Goal: Information Seeking & Learning: Learn about a topic

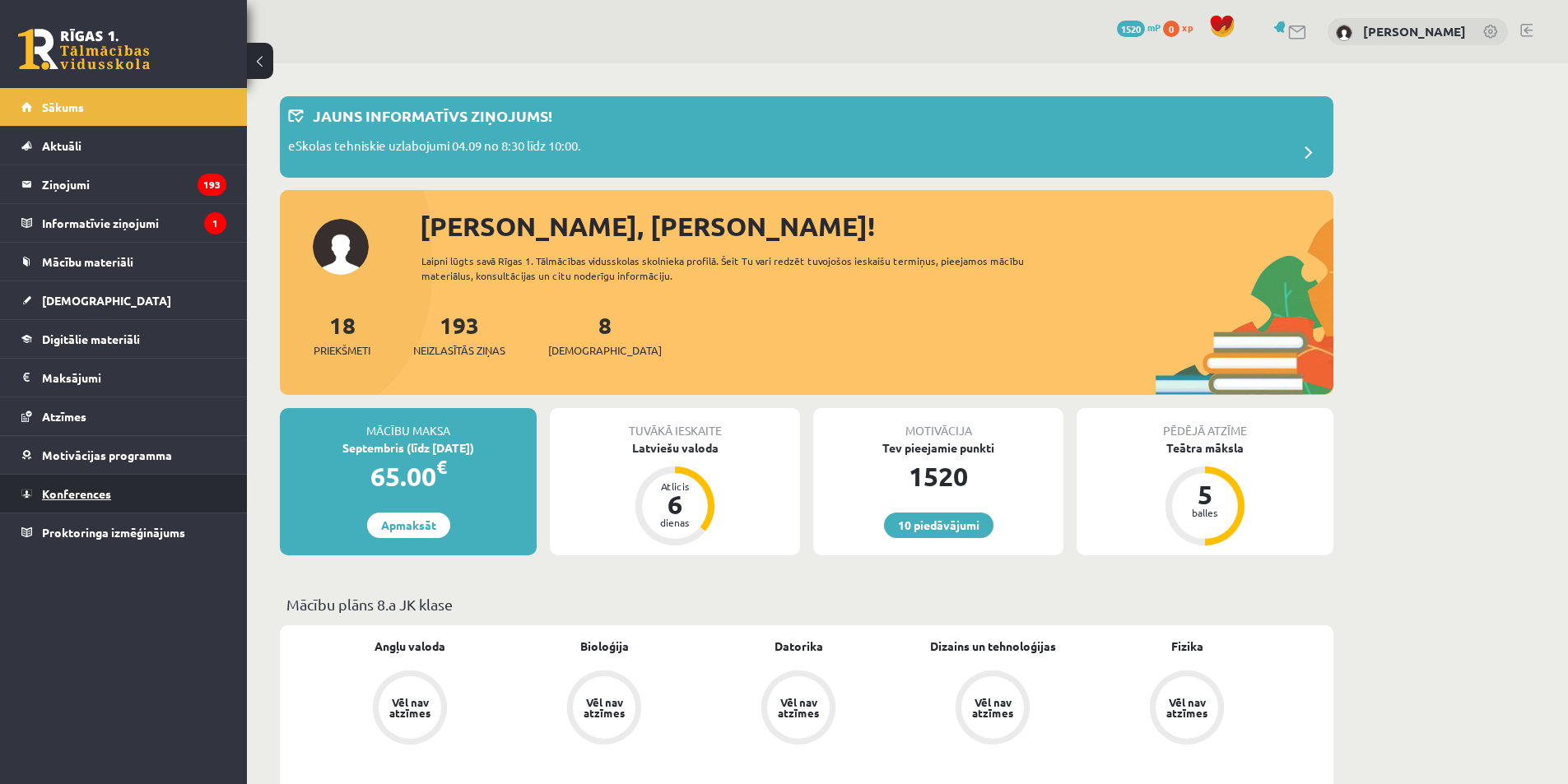
click at [126, 486] on link "Konferences" at bounding box center [124, 493] width 205 height 37
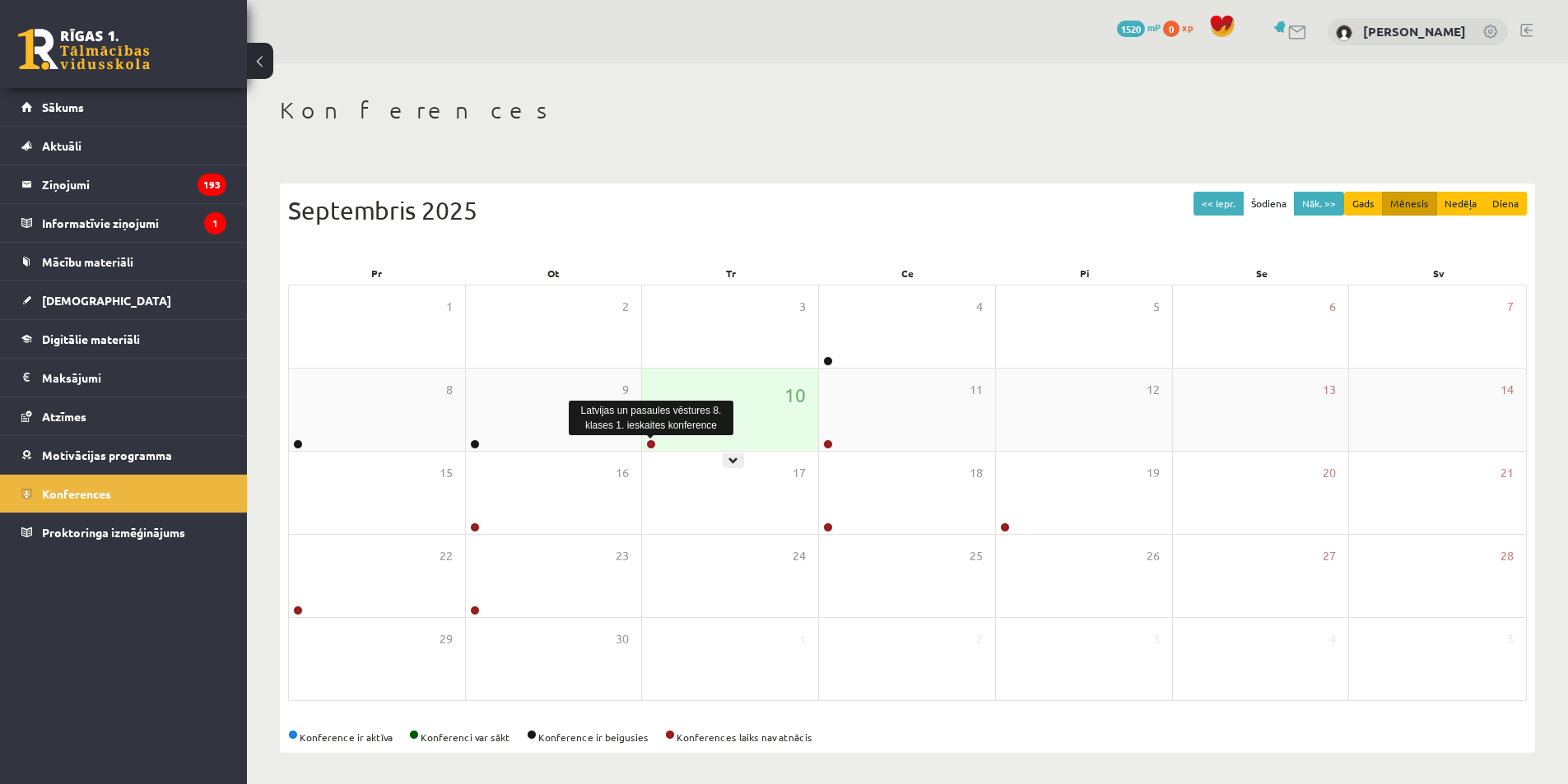
click at [655, 444] on link at bounding box center [651, 444] width 10 height 10
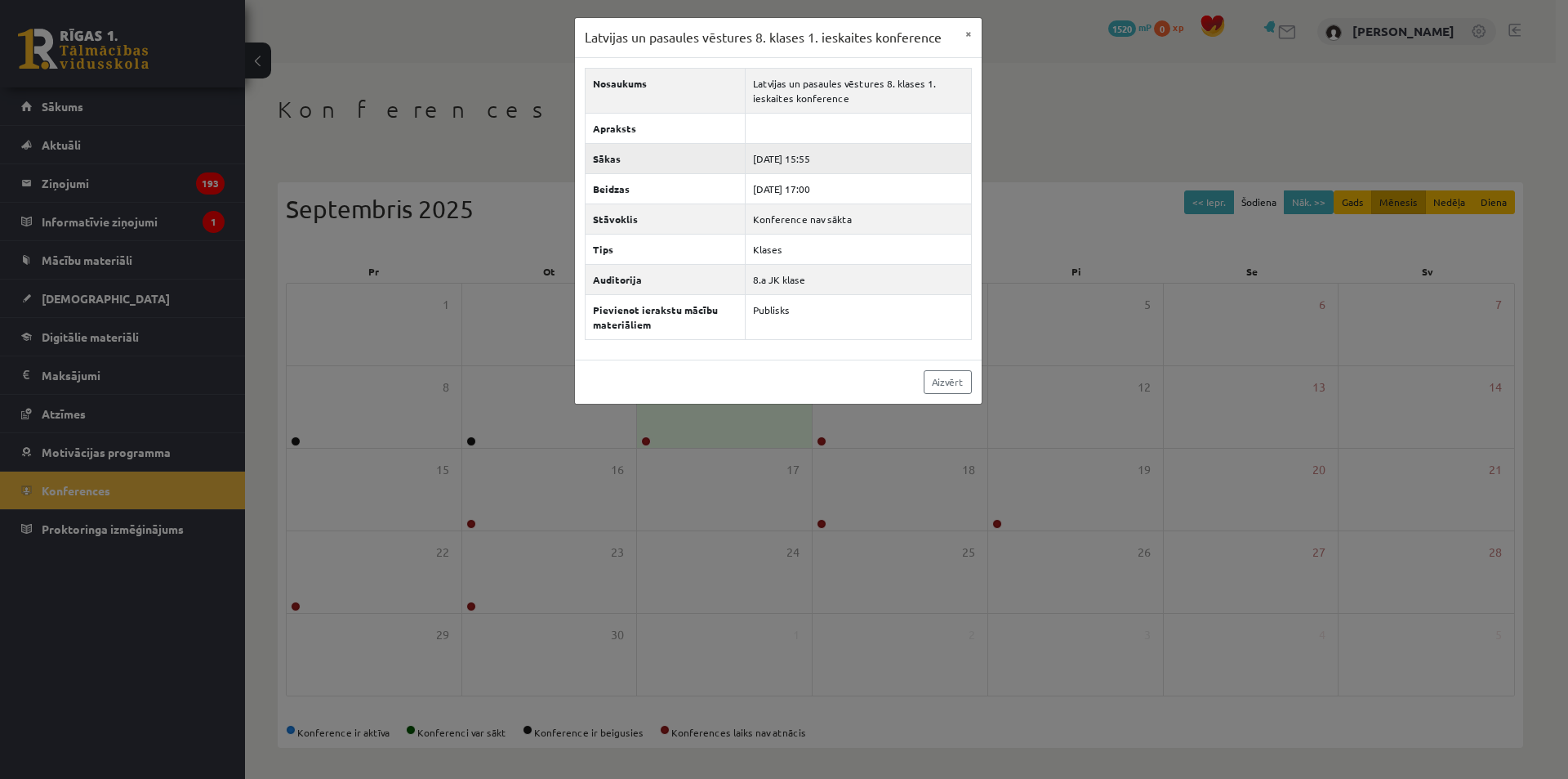
click at [805, 165] on td "[DATE] 15:55" at bounding box center [858, 158] width 226 height 31
drag, startPoint x: 851, startPoint y: 187, endPoint x: 804, endPoint y: 191, distance: 47.2
click at [804, 191] on td "[DATE] 17:00" at bounding box center [858, 189] width 226 height 31
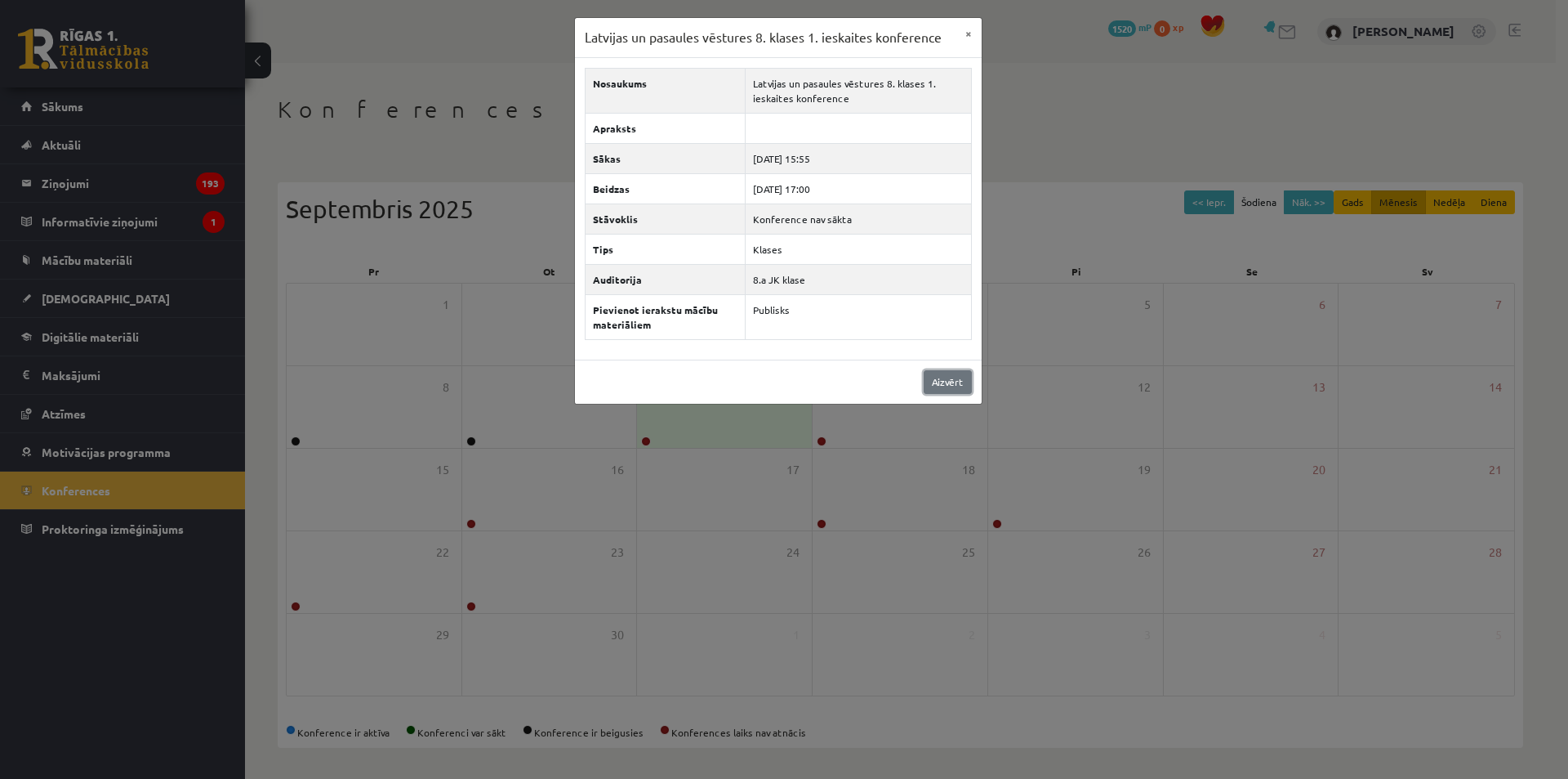
click at [955, 370] on link "Aizvērt" at bounding box center [948, 382] width 48 height 24
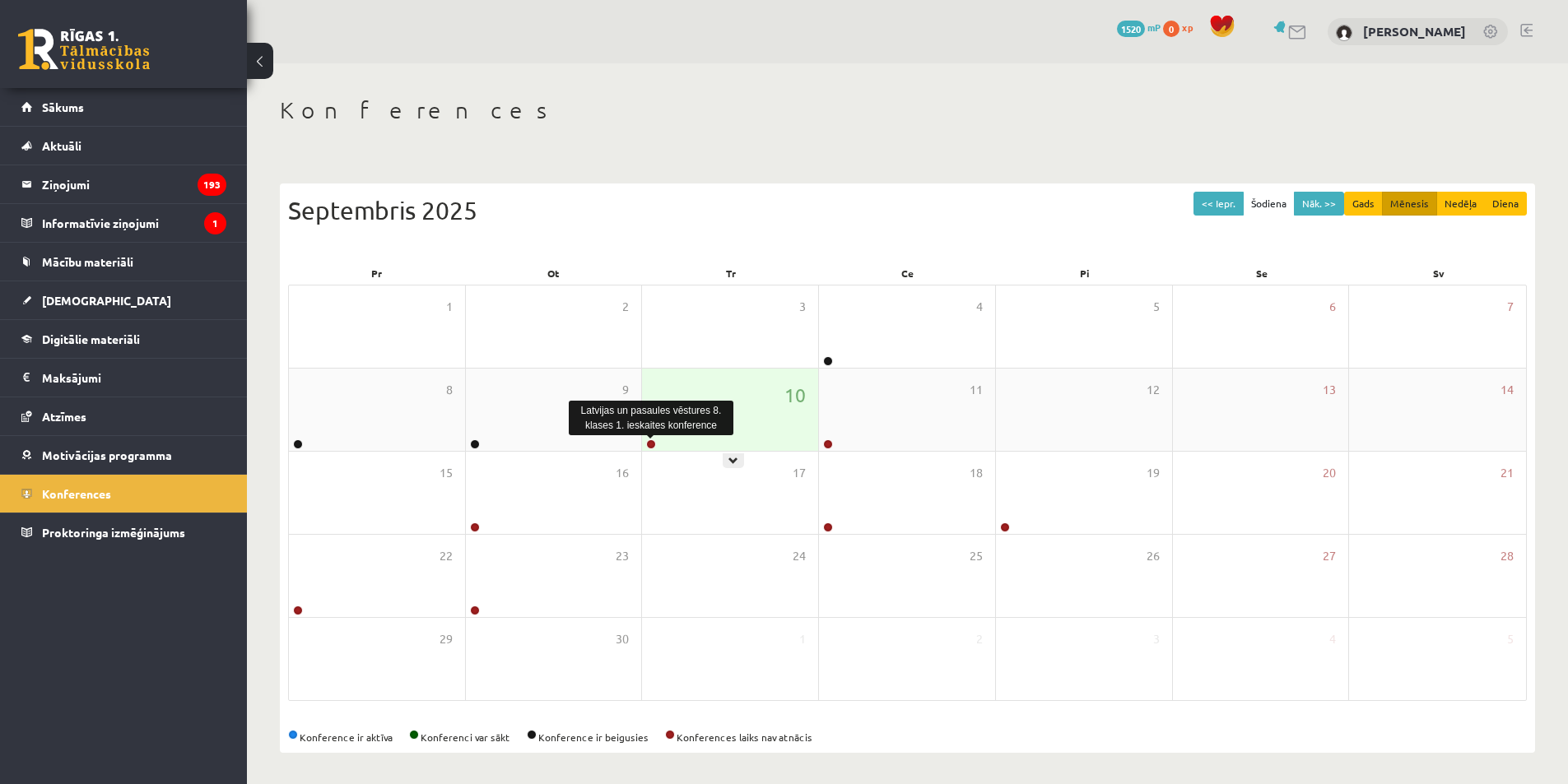
click at [652, 446] on link at bounding box center [651, 444] width 10 height 10
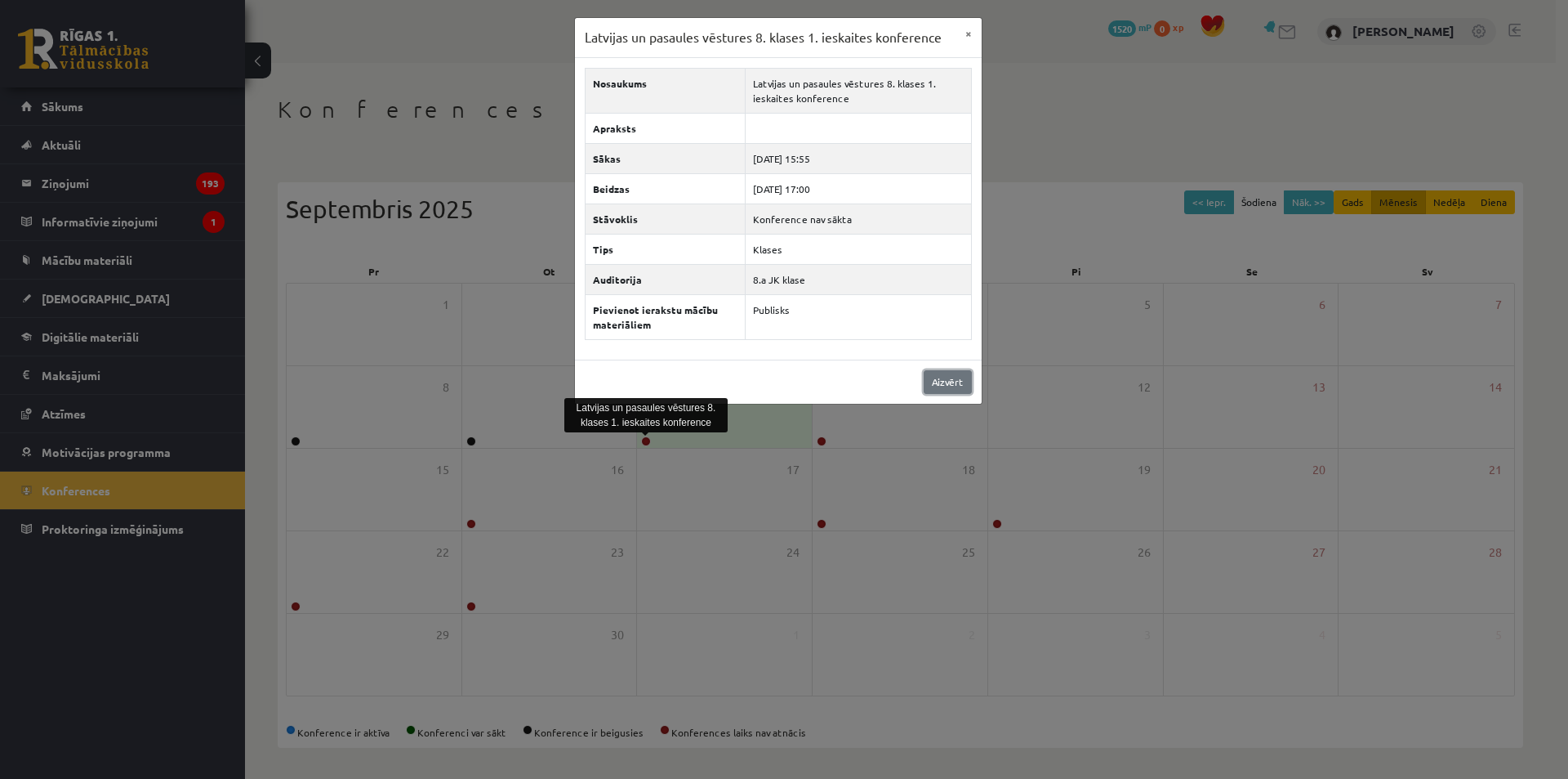
click at [952, 381] on link "Aizvērt" at bounding box center [948, 382] width 48 height 24
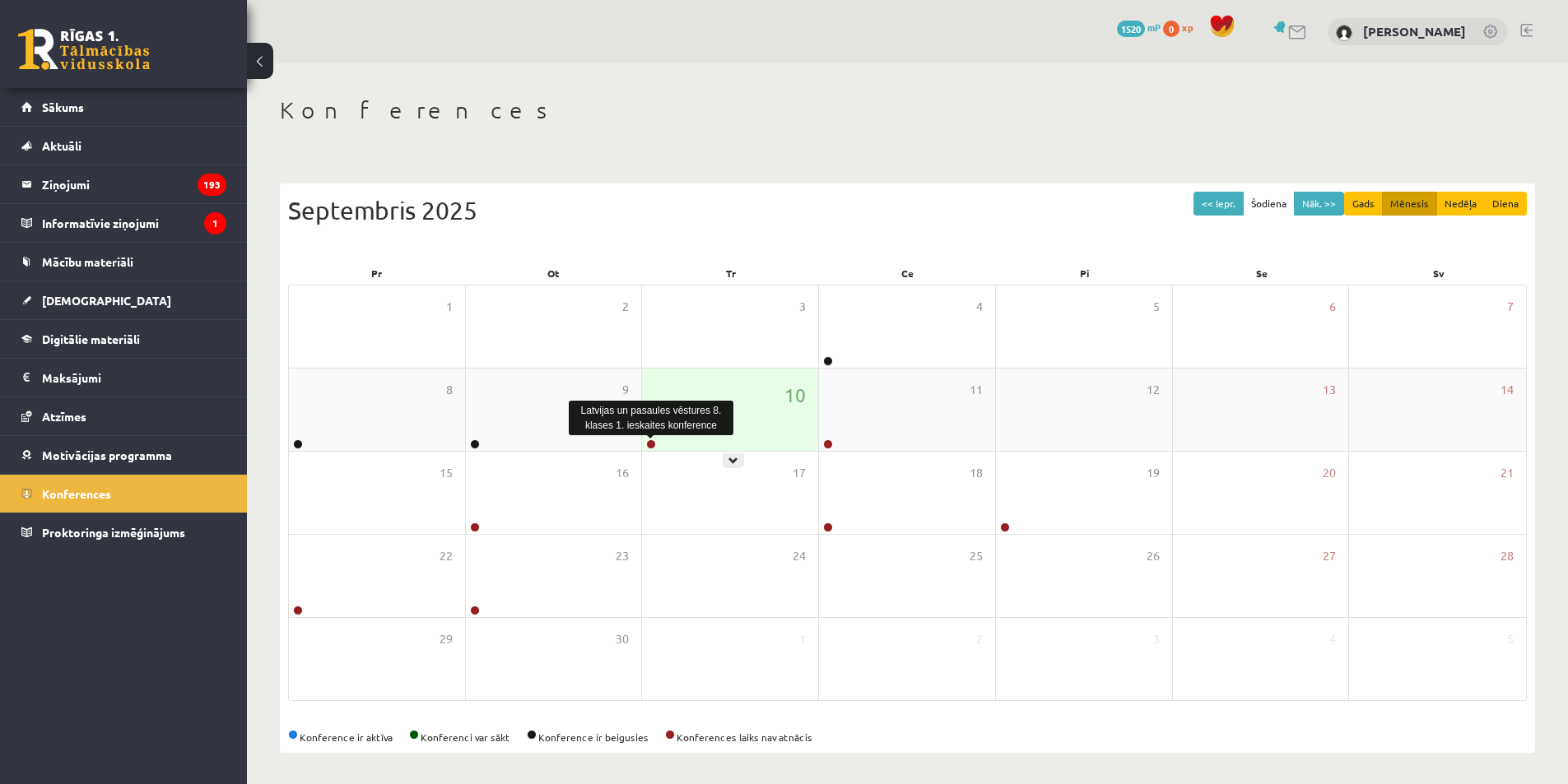
click at [648, 443] on link at bounding box center [651, 444] width 10 height 10
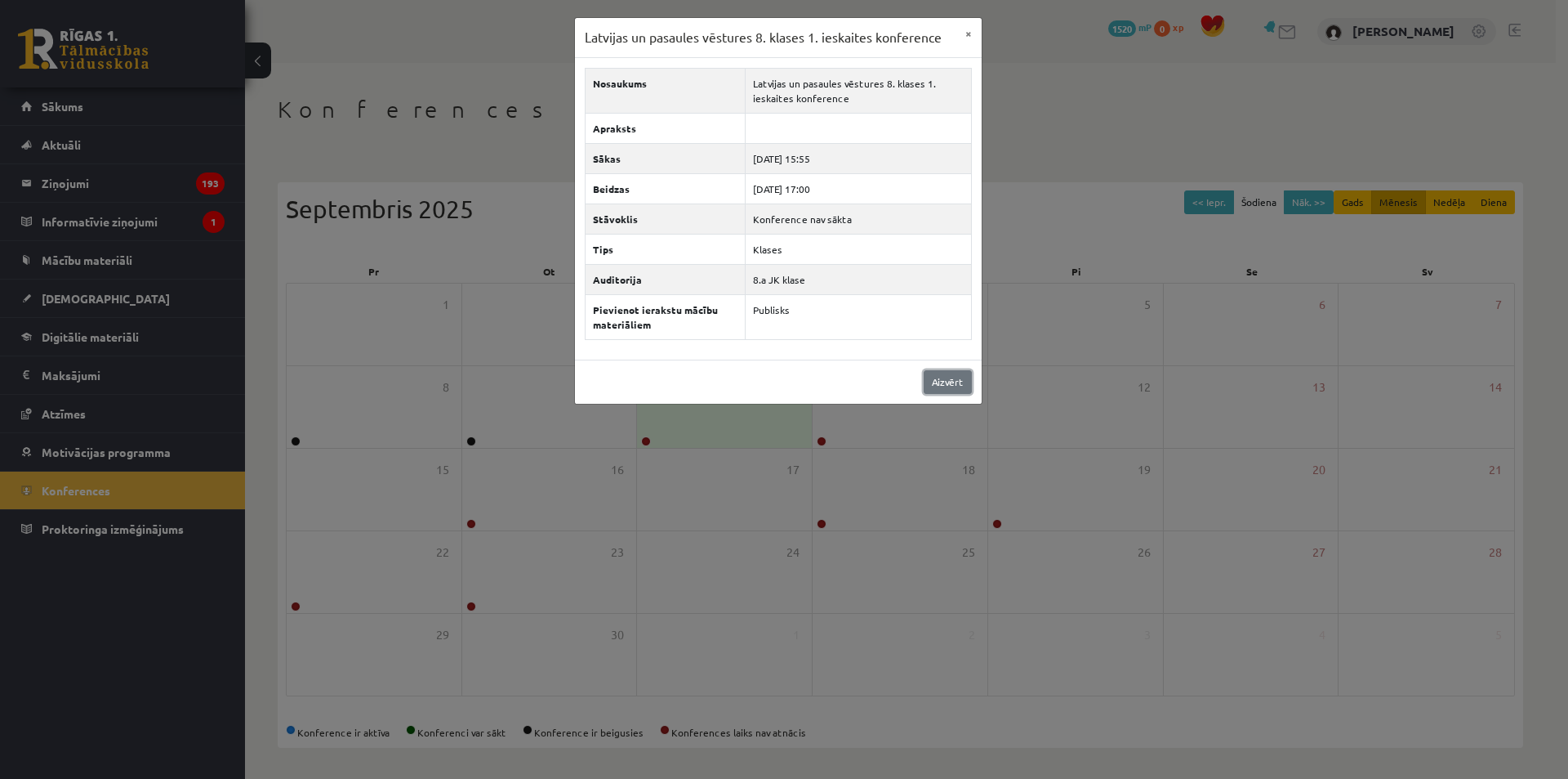
click at [940, 380] on link "Aizvērt" at bounding box center [948, 382] width 48 height 24
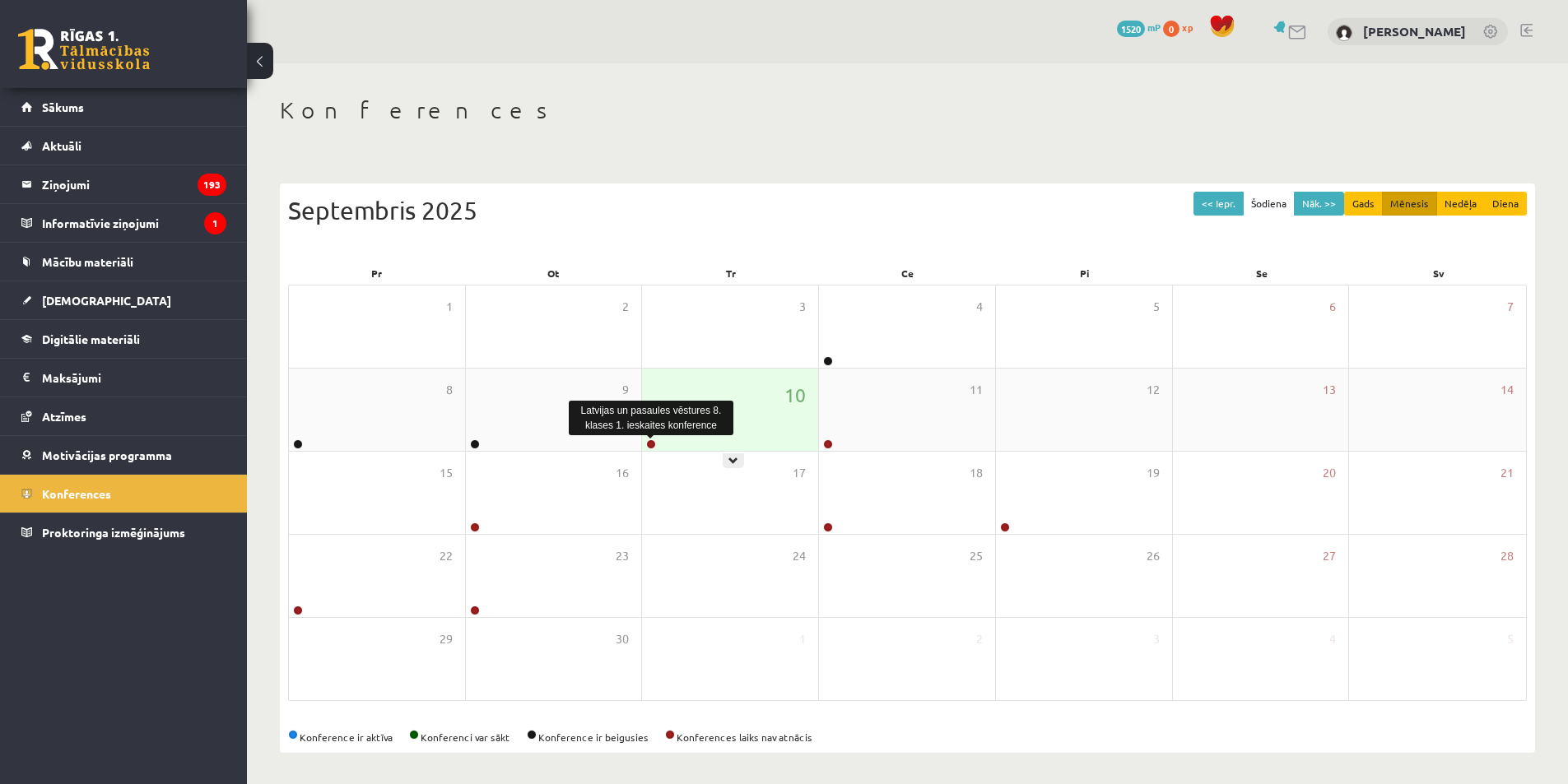
click at [655, 446] on link at bounding box center [651, 444] width 10 height 10
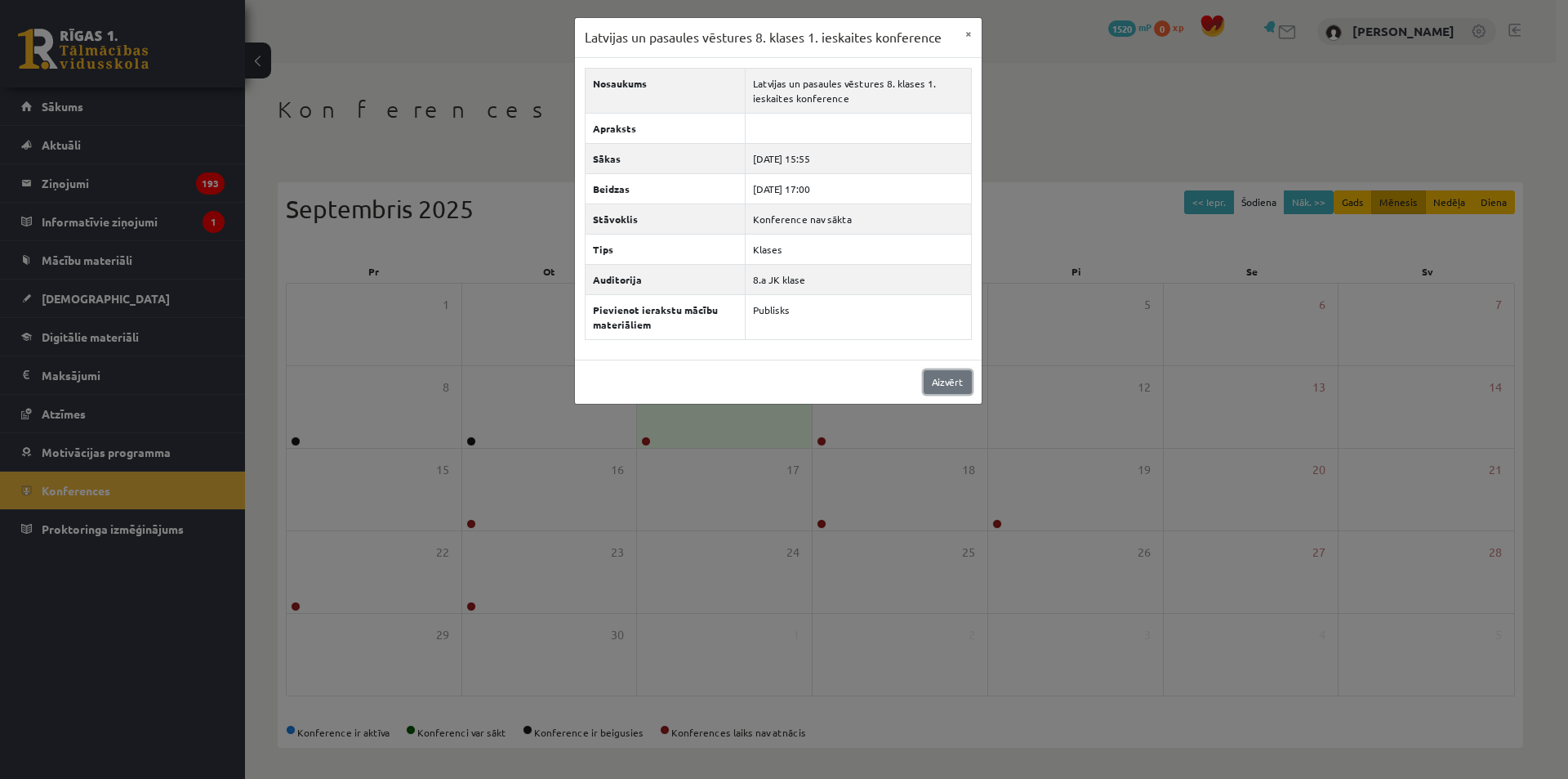
click at [948, 381] on link "Aizvērt" at bounding box center [948, 382] width 48 height 24
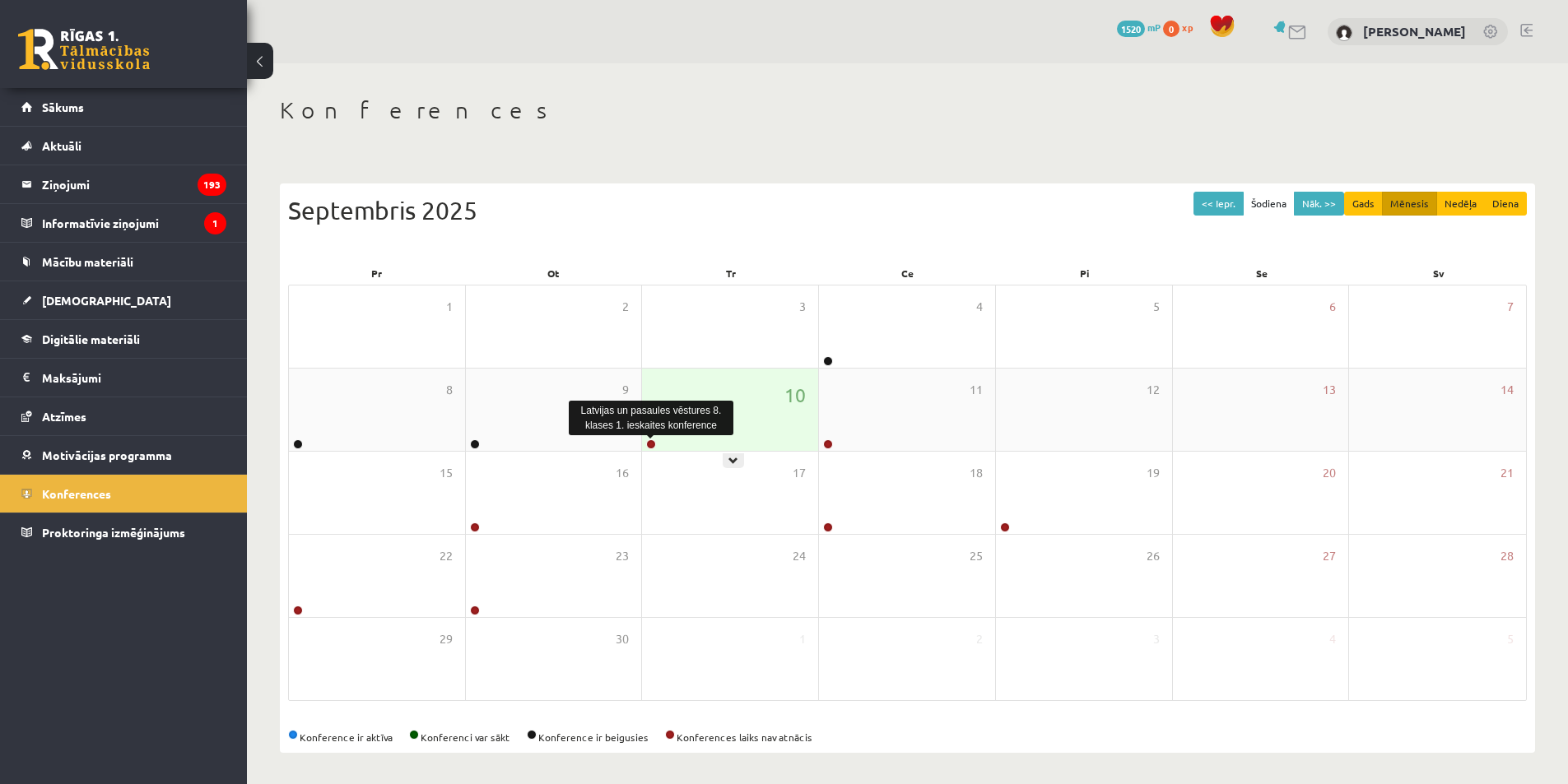
click at [648, 440] on link at bounding box center [651, 444] width 10 height 10
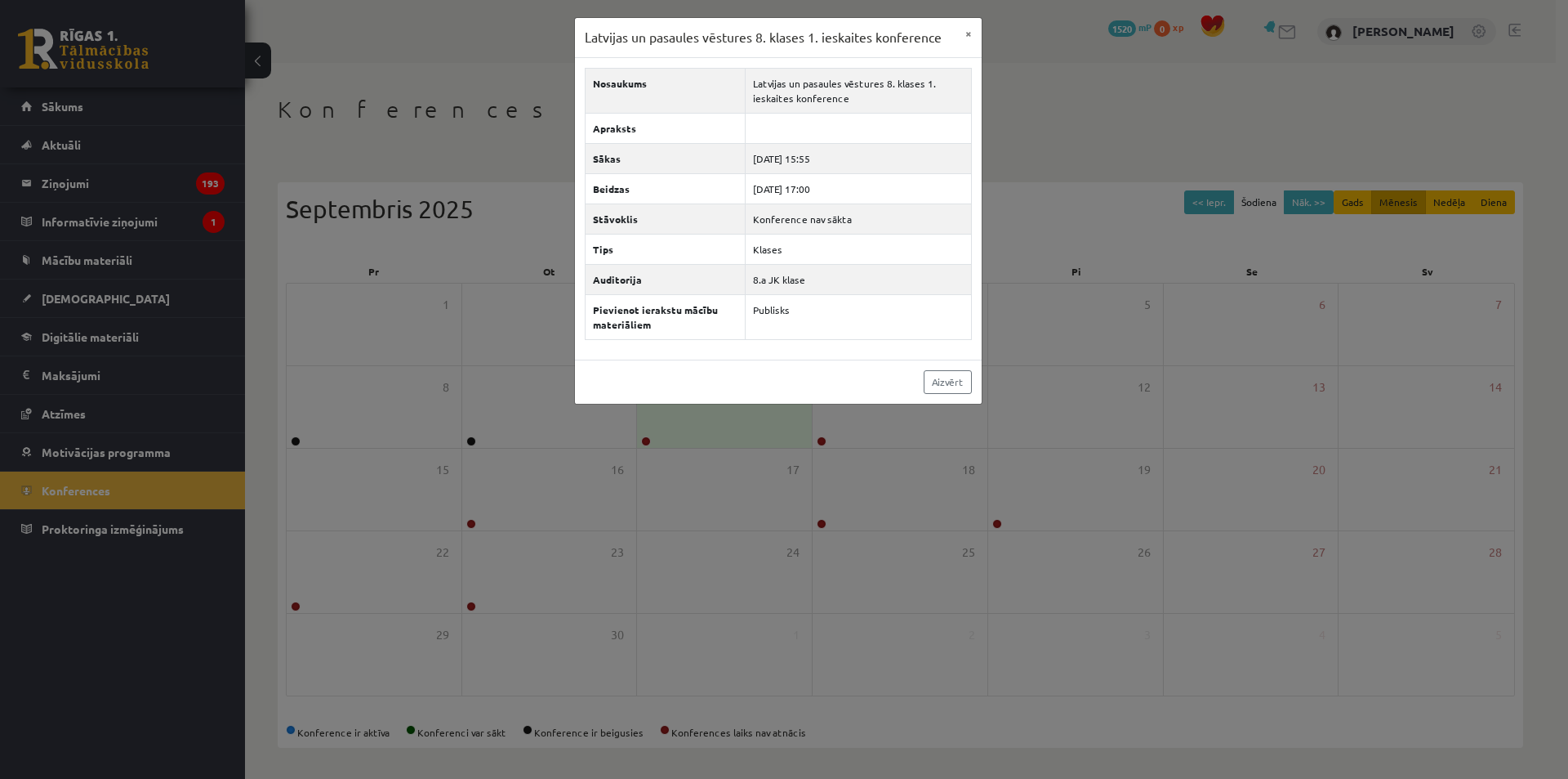
drag, startPoint x: 943, startPoint y: 397, endPoint x: 943, endPoint y: 385, distance: 12.0
click at [943, 396] on div "Aizvērt" at bounding box center [779, 381] width 407 height 44
click at [943, 385] on link "Aizvērt" at bounding box center [948, 382] width 48 height 24
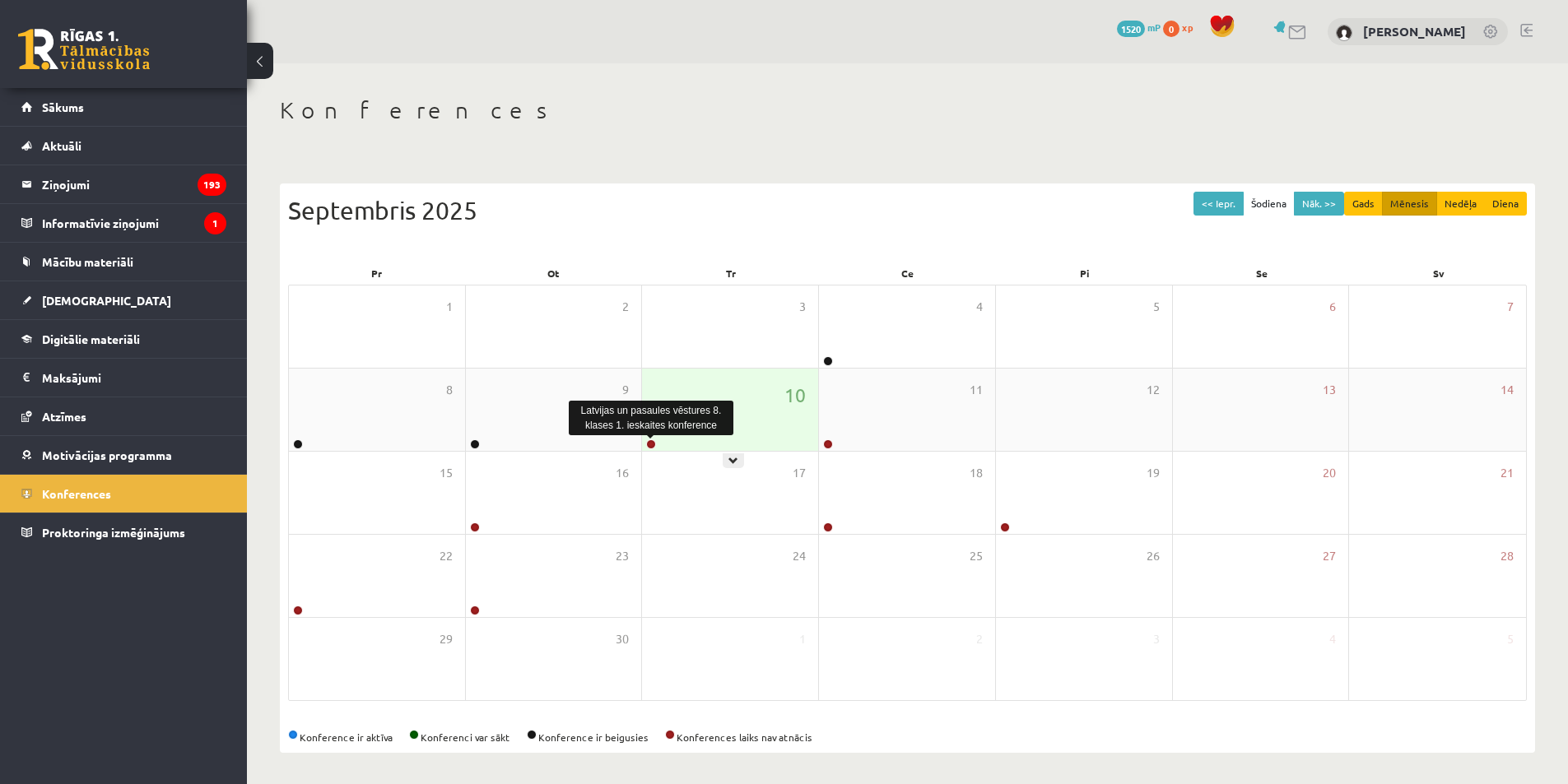
click at [650, 448] on link at bounding box center [651, 444] width 10 height 10
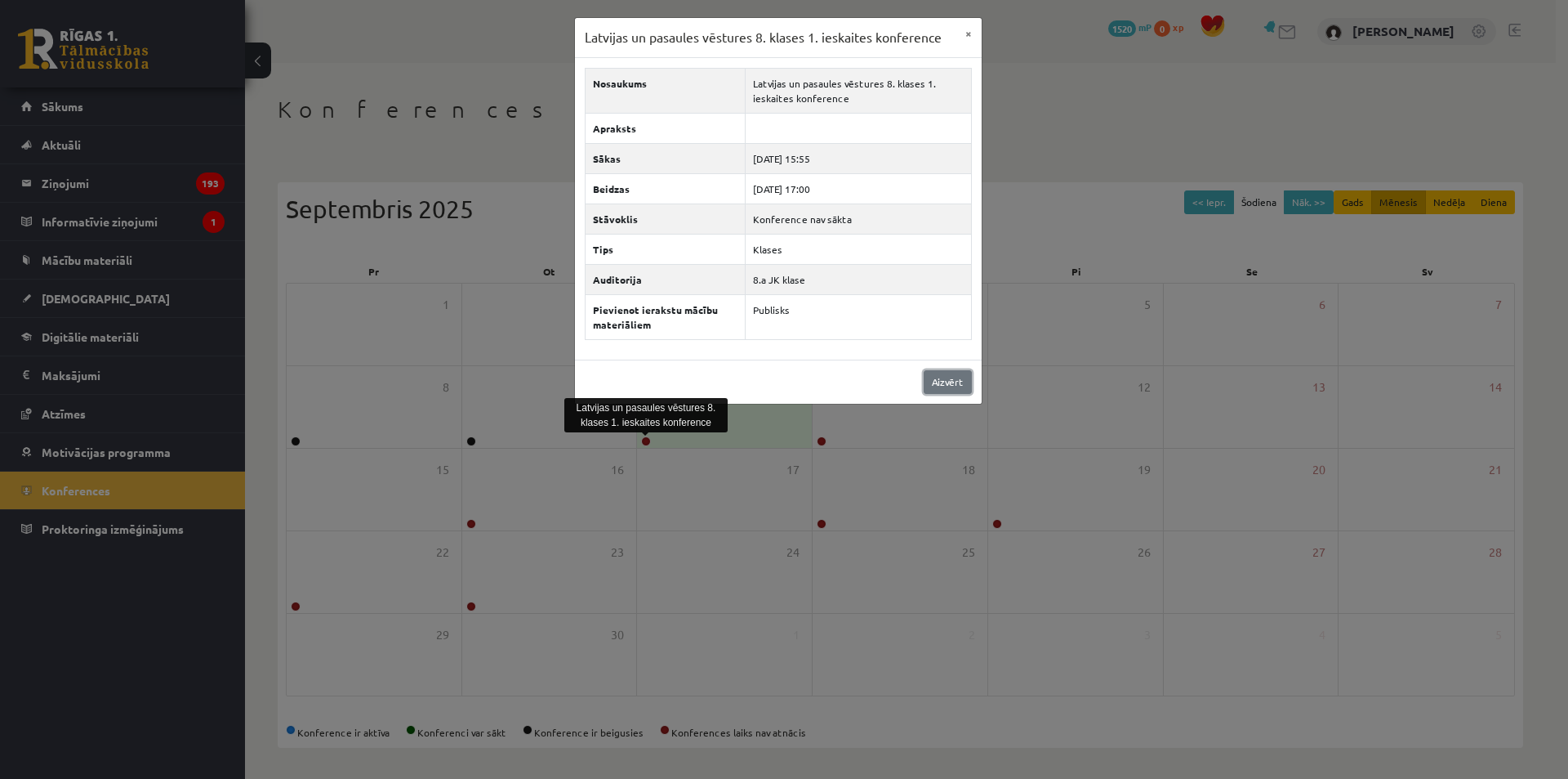
click at [958, 380] on link "Aizvērt" at bounding box center [948, 382] width 48 height 24
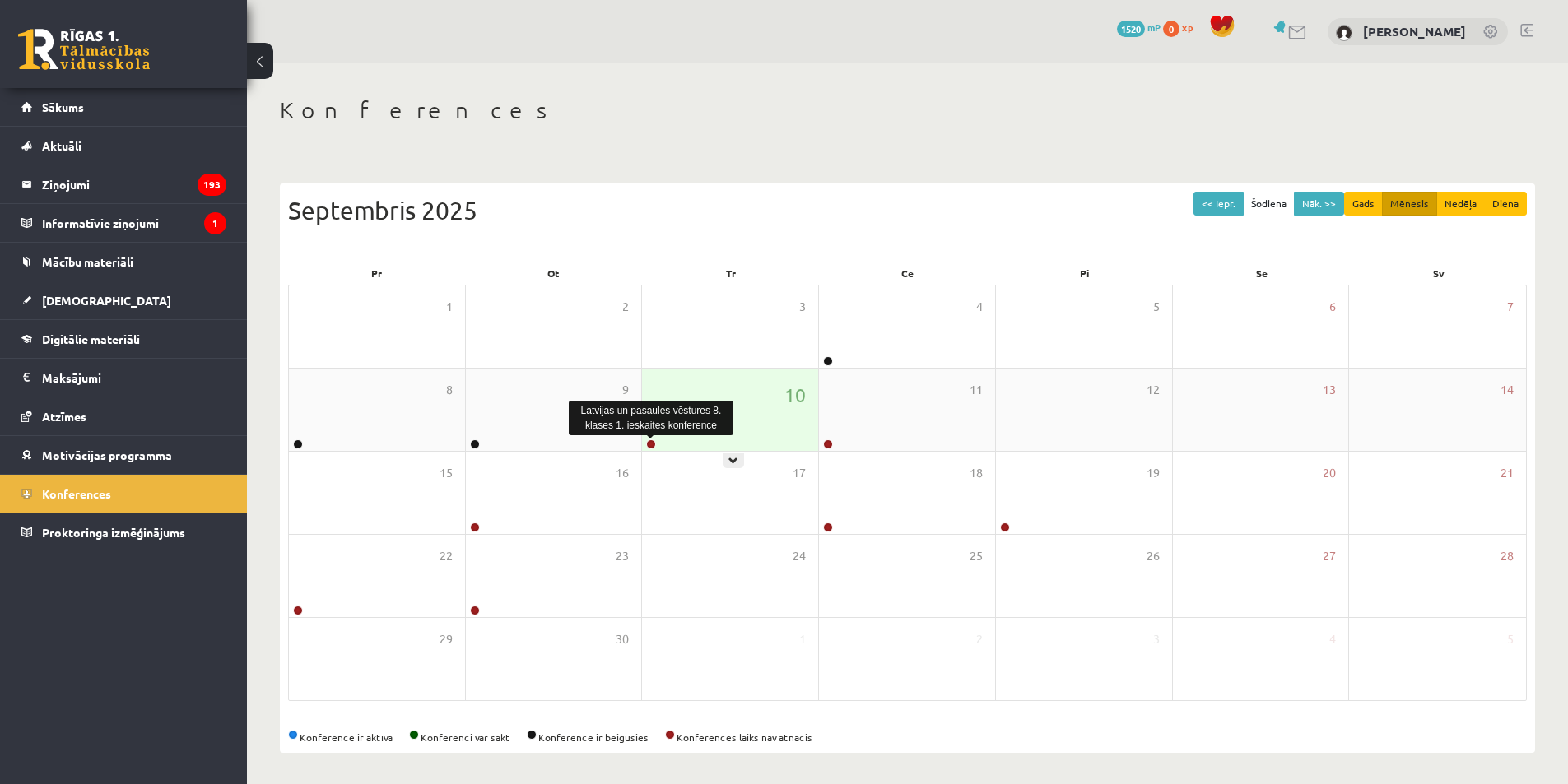
click at [650, 443] on link at bounding box center [651, 444] width 10 height 10
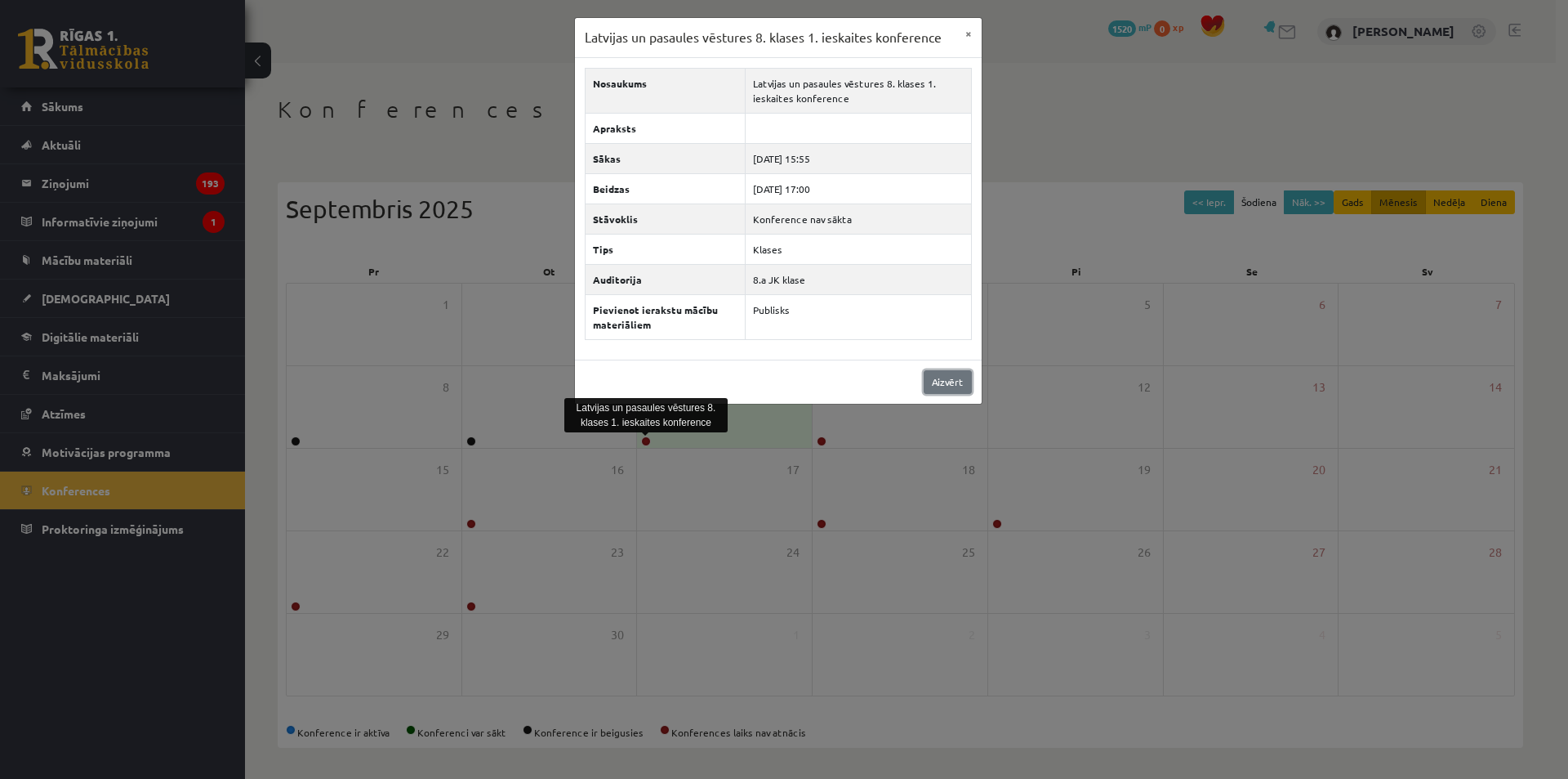
click at [936, 384] on link "Aizvērt" at bounding box center [948, 382] width 48 height 24
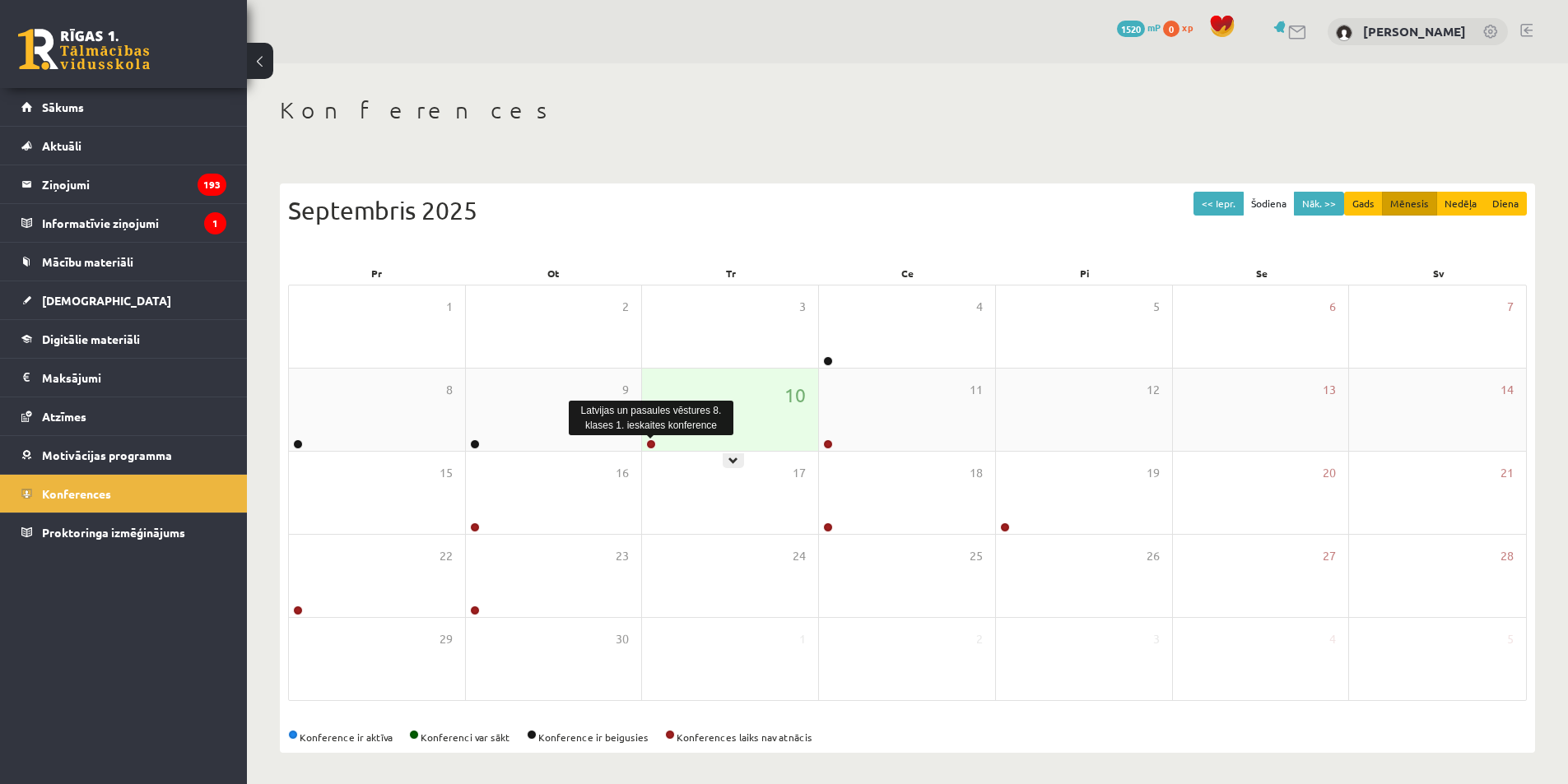
click at [650, 439] on link at bounding box center [651, 444] width 10 height 10
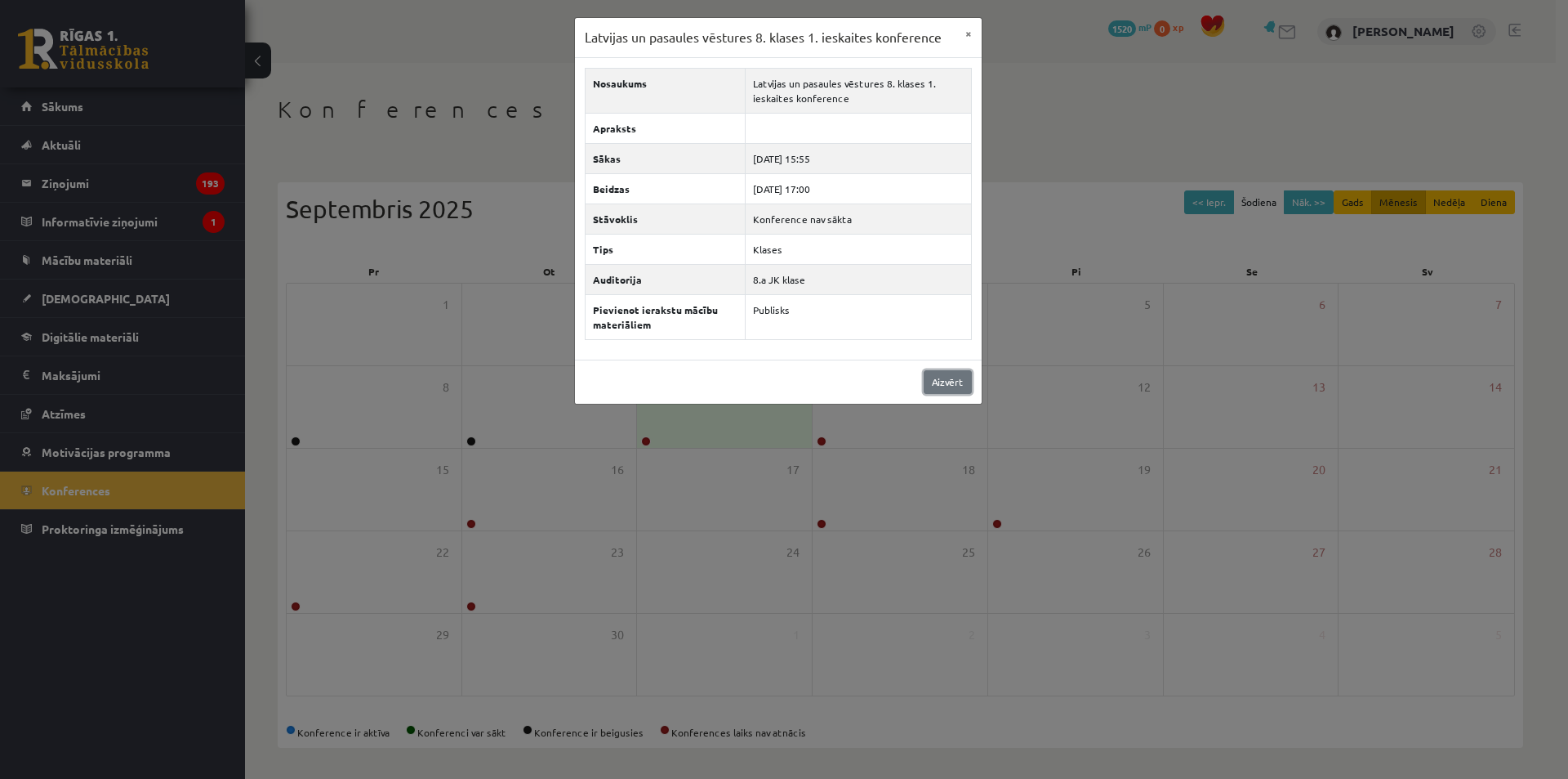
click at [958, 380] on link "Aizvērt" at bounding box center [948, 382] width 48 height 24
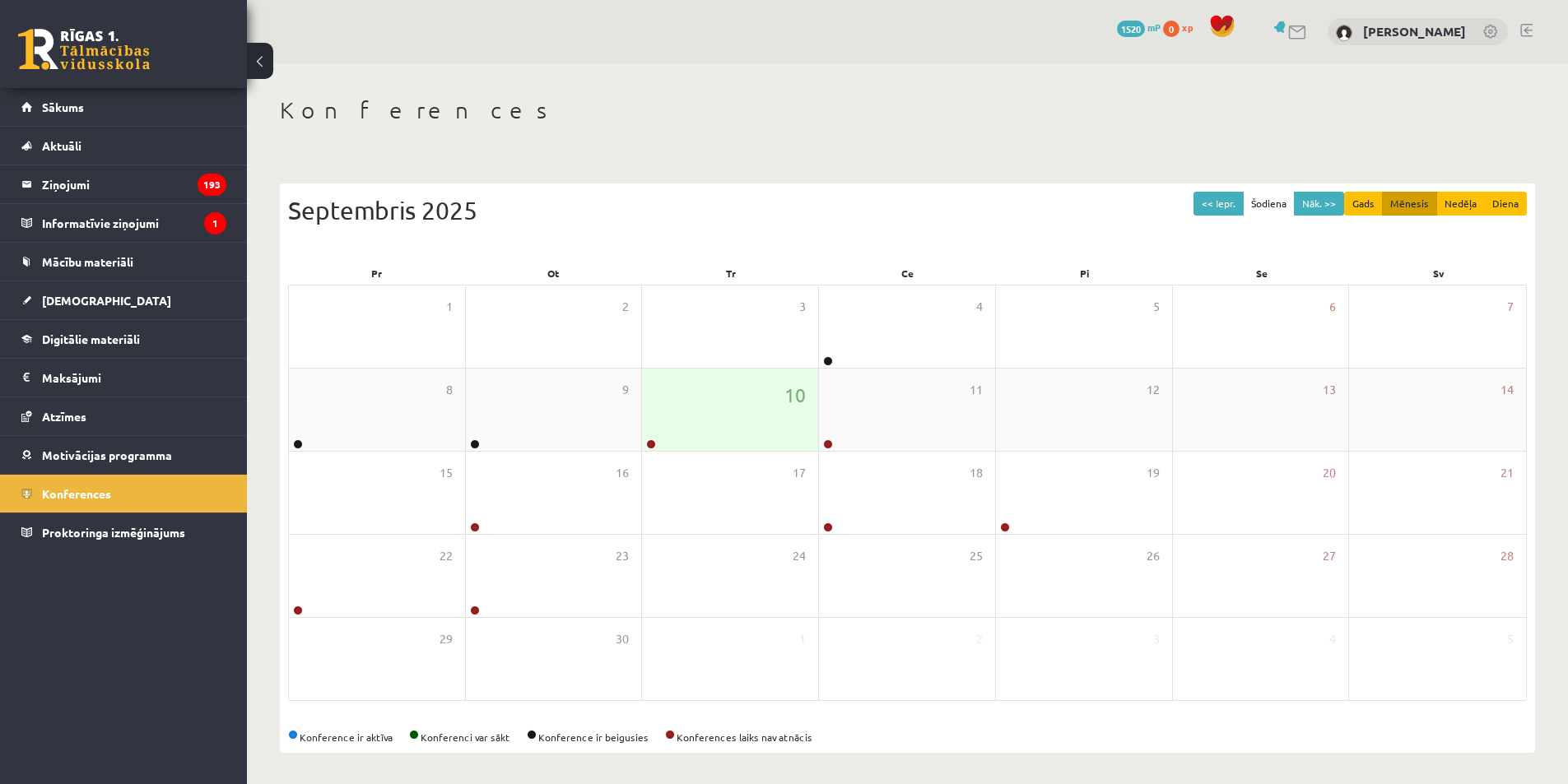
click at [654, 434] on div "10" at bounding box center [729, 409] width 176 height 82
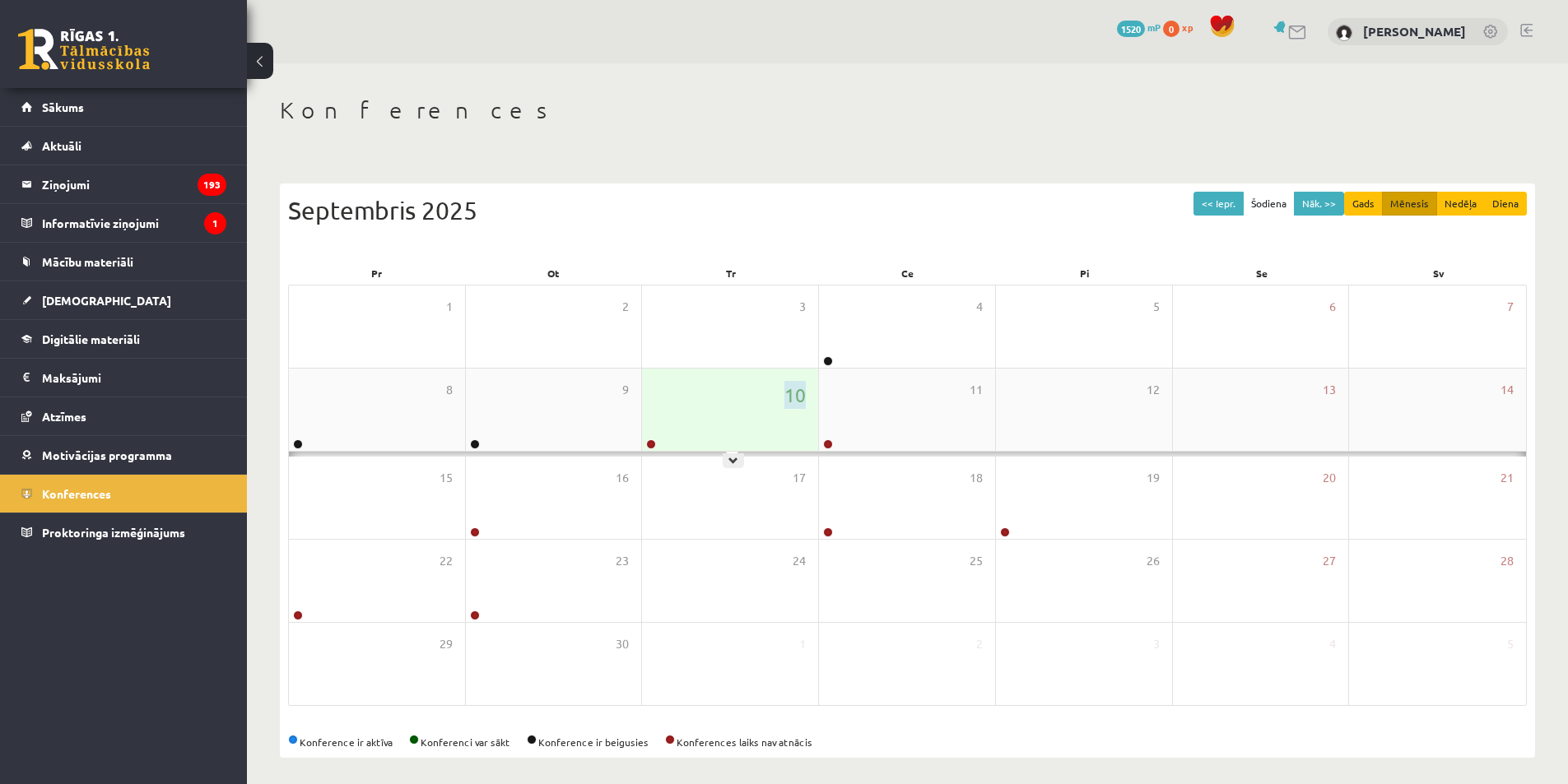
click at [654, 434] on div "10" at bounding box center [729, 409] width 176 height 82
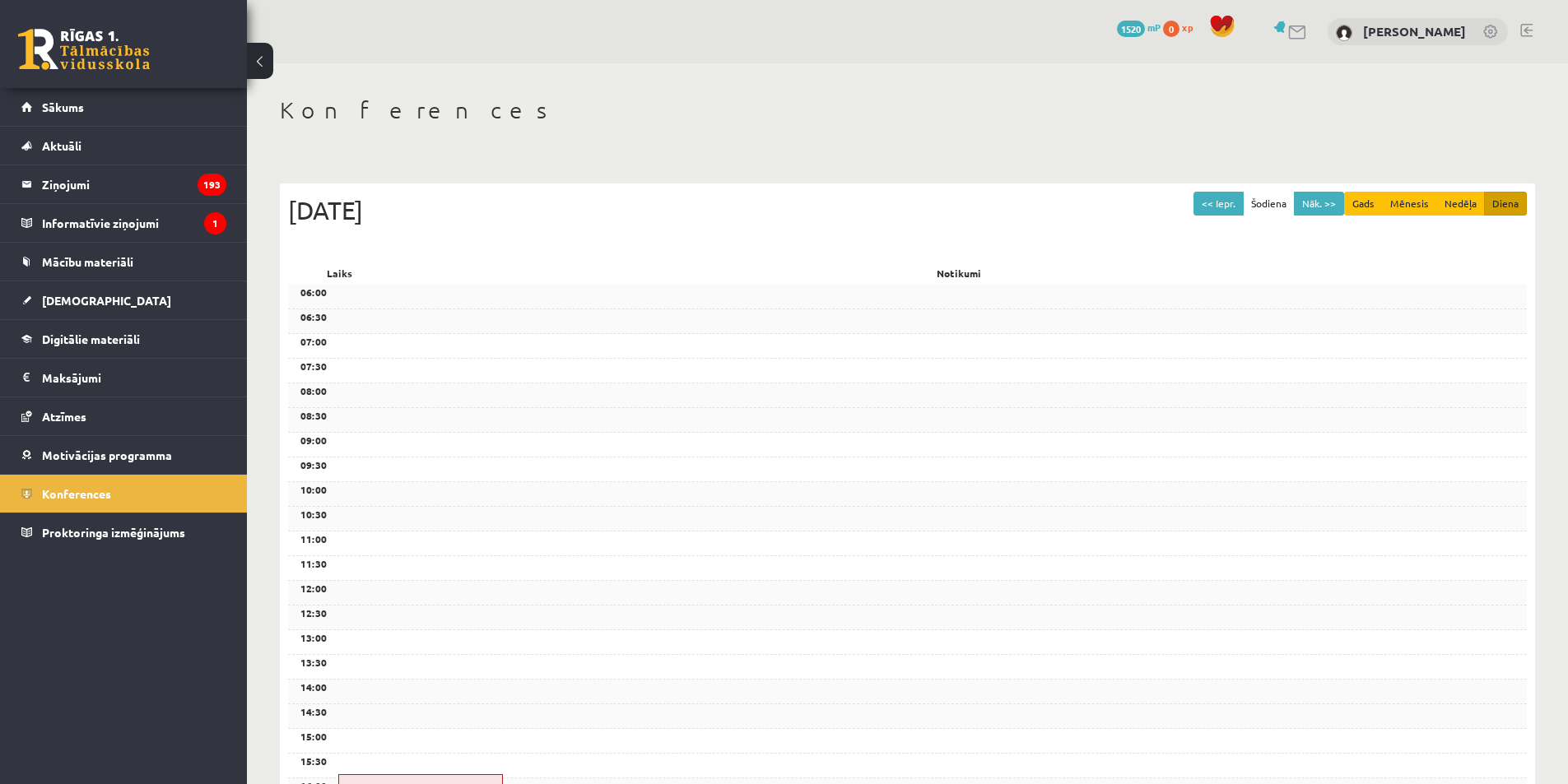
click at [654, 445] on div "09:00" at bounding box center [907, 445] width 1238 height 25
click at [1401, 205] on button "Mēnesis" at bounding box center [1409, 203] width 55 height 24
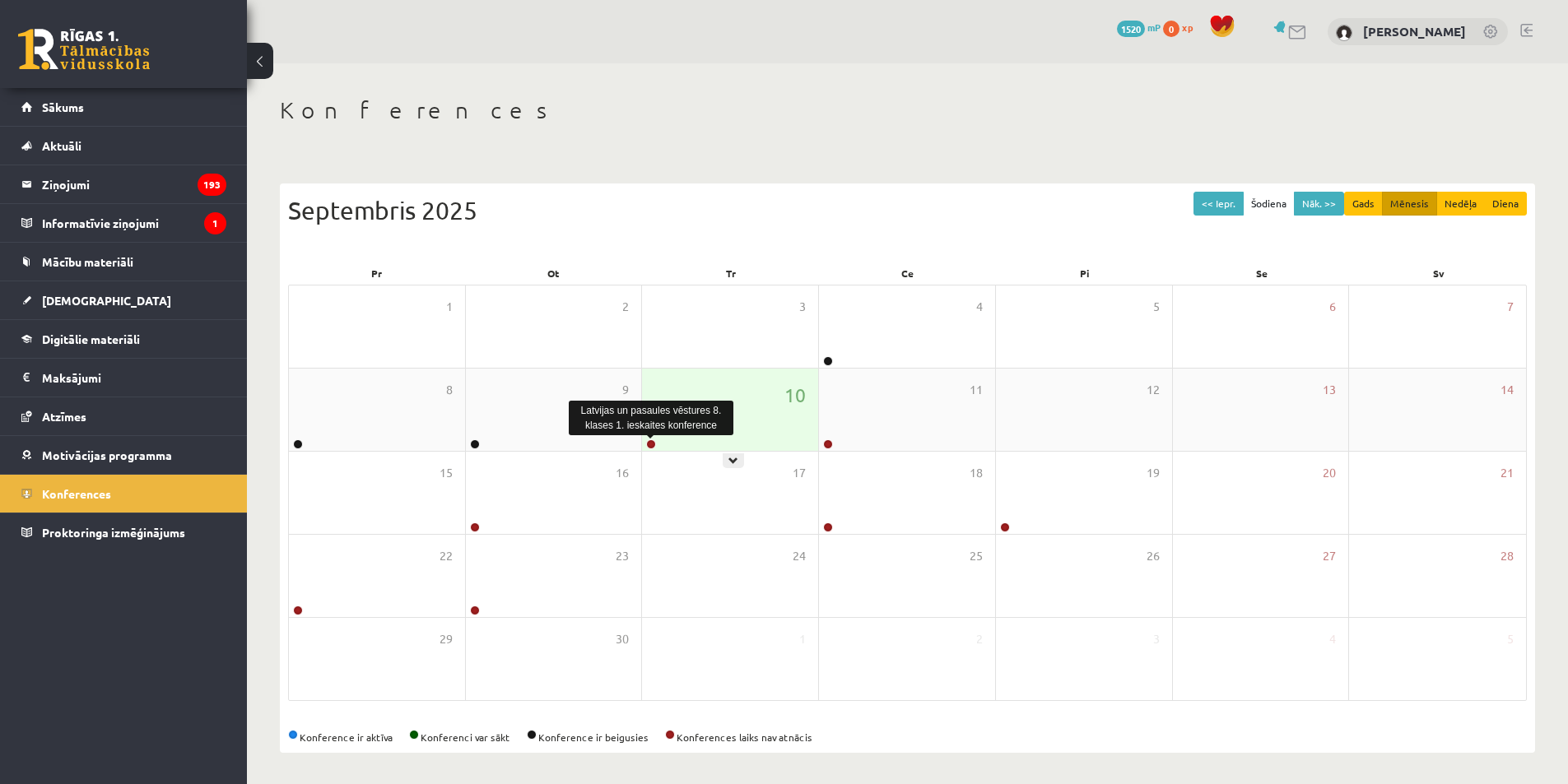
click at [650, 446] on link at bounding box center [651, 444] width 10 height 10
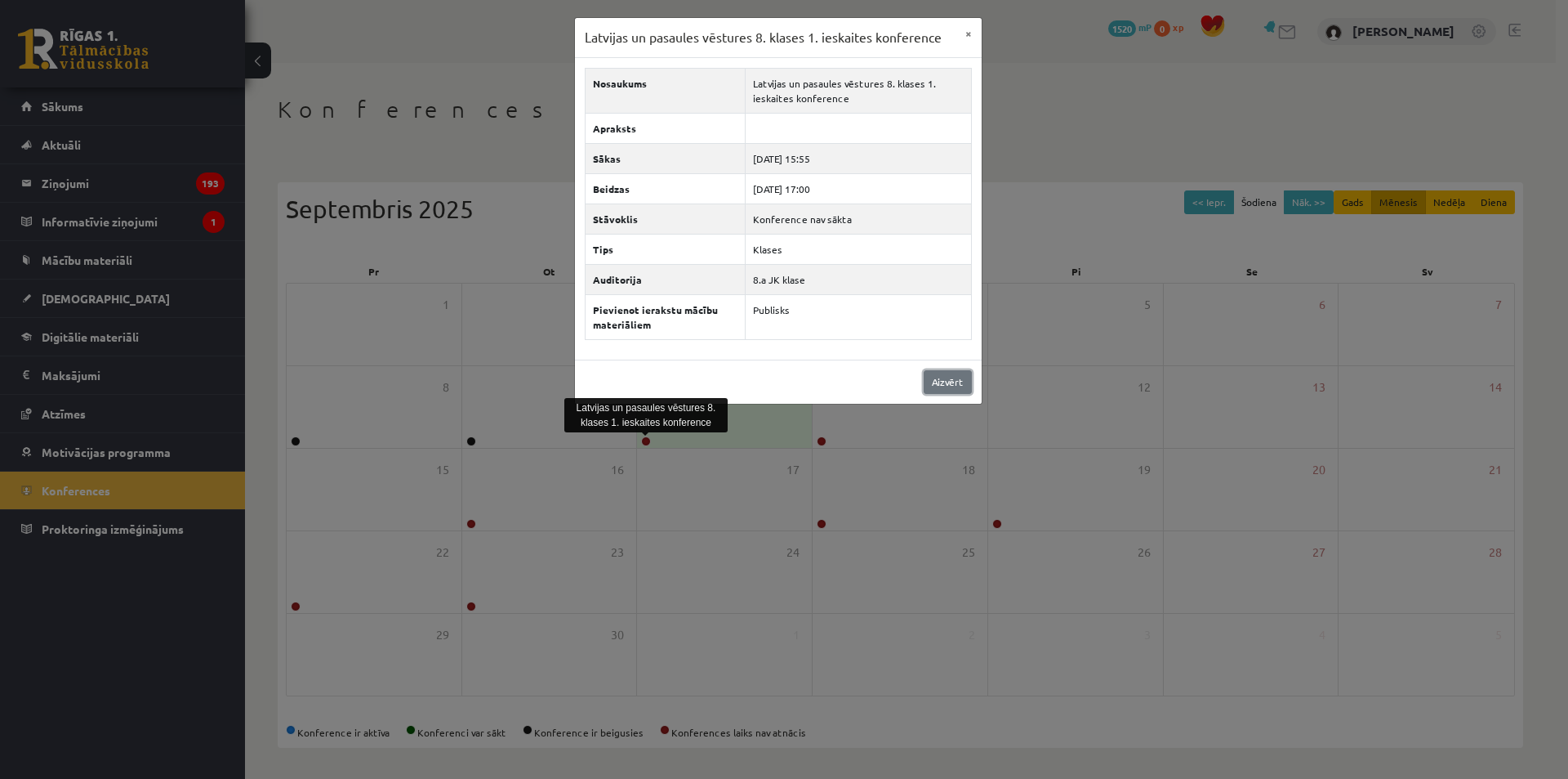
click at [952, 381] on link "Aizvērt" at bounding box center [948, 382] width 48 height 24
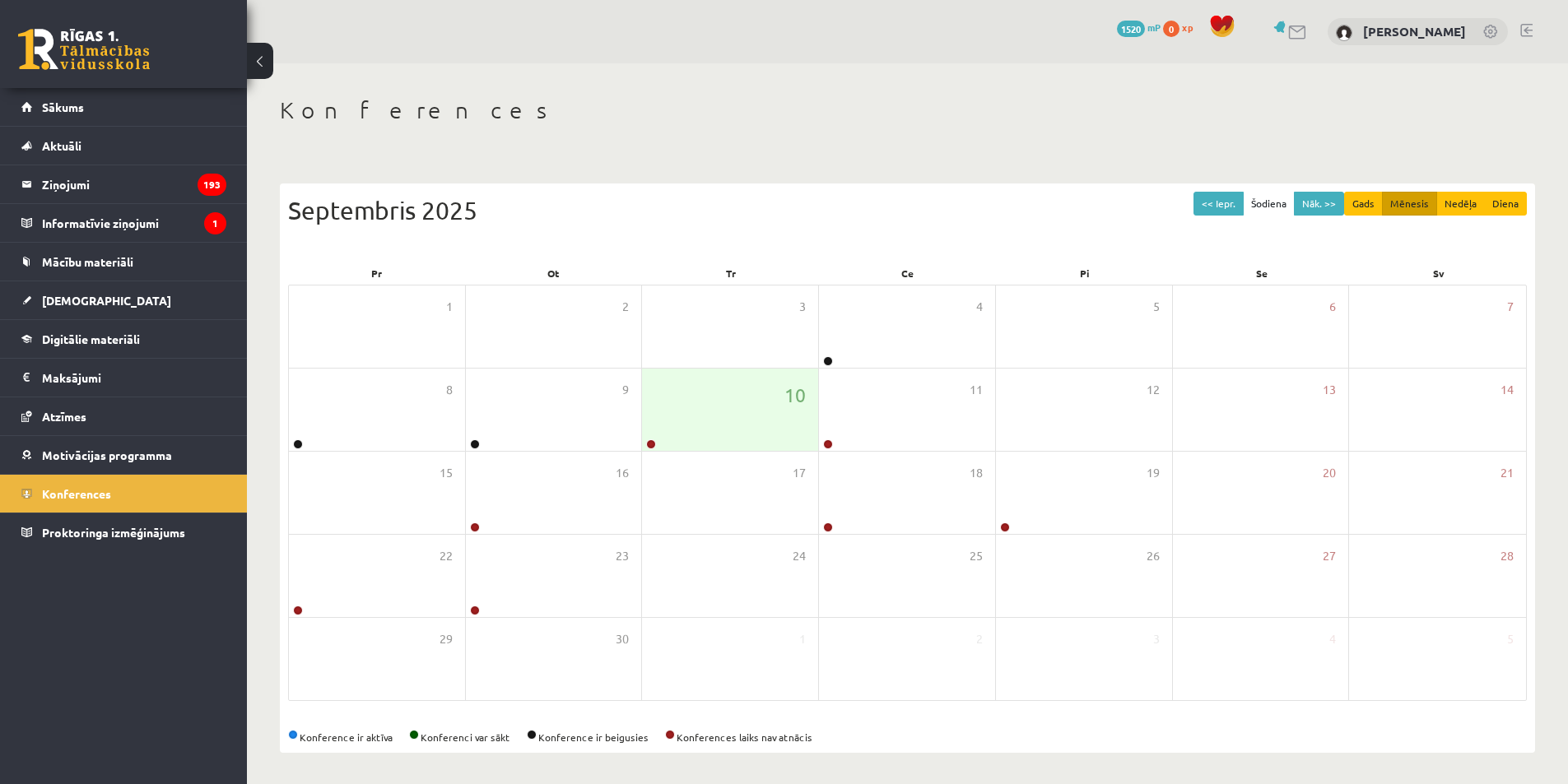
click at [769, 124] on div "Konferences" at bounding box center [907, 113] width 1255 height 33
click at [546, 185] on div "<< Iepr. Šodiena Nāk. >> Gads Mēnesis Nedēļa Diena Septembris 2025 Pr Ot Tr Ce …" at bounding box center [907, 468] width 1255 height 569
click at [330, 165] on div "Konferences << Iepr. Šodiena Nāk. >> Gads Mēnesis Nedēļa Diena Septembris 2025 …" at bounding box center [907, 424] width 1321 height 722
click at [260, 70] on button at bounding box center [260, 60] width 27 height 36
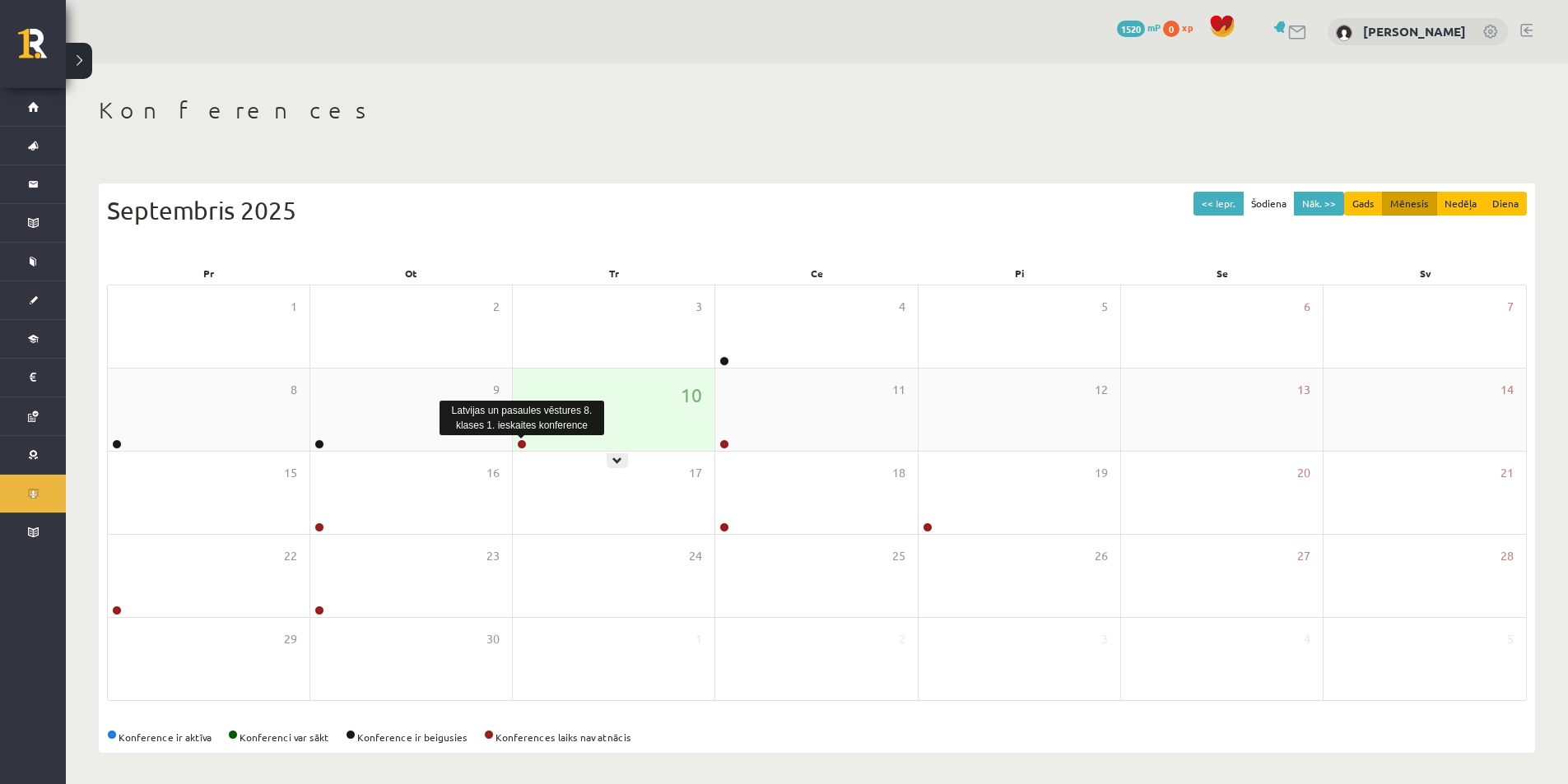
click at [520, 449] on link at bounding box center [522, 444] width 10 height 10
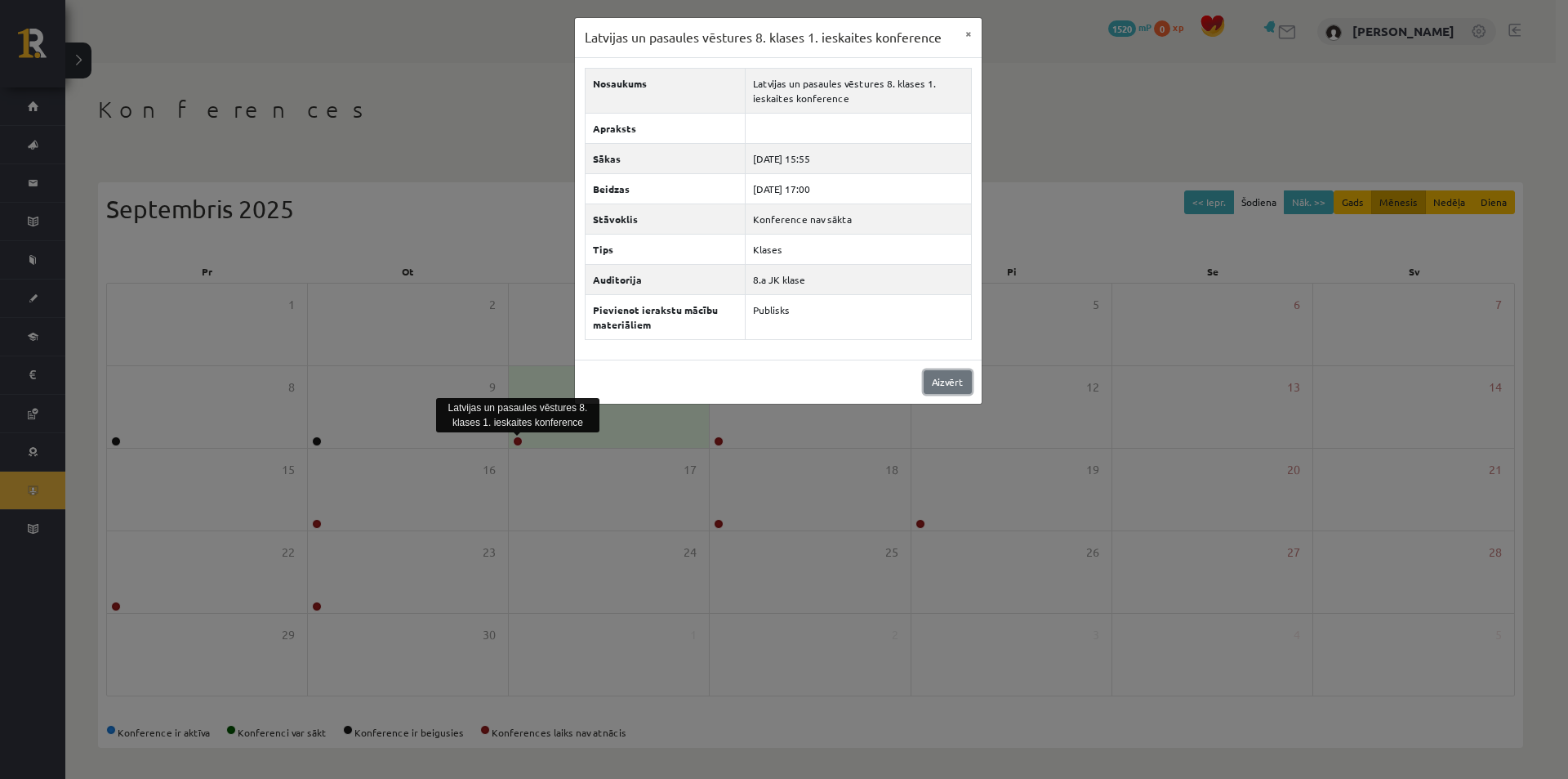
click at [955, 385] on link "Aizvērt" at bounding box center [948, 382] width 48 height 24
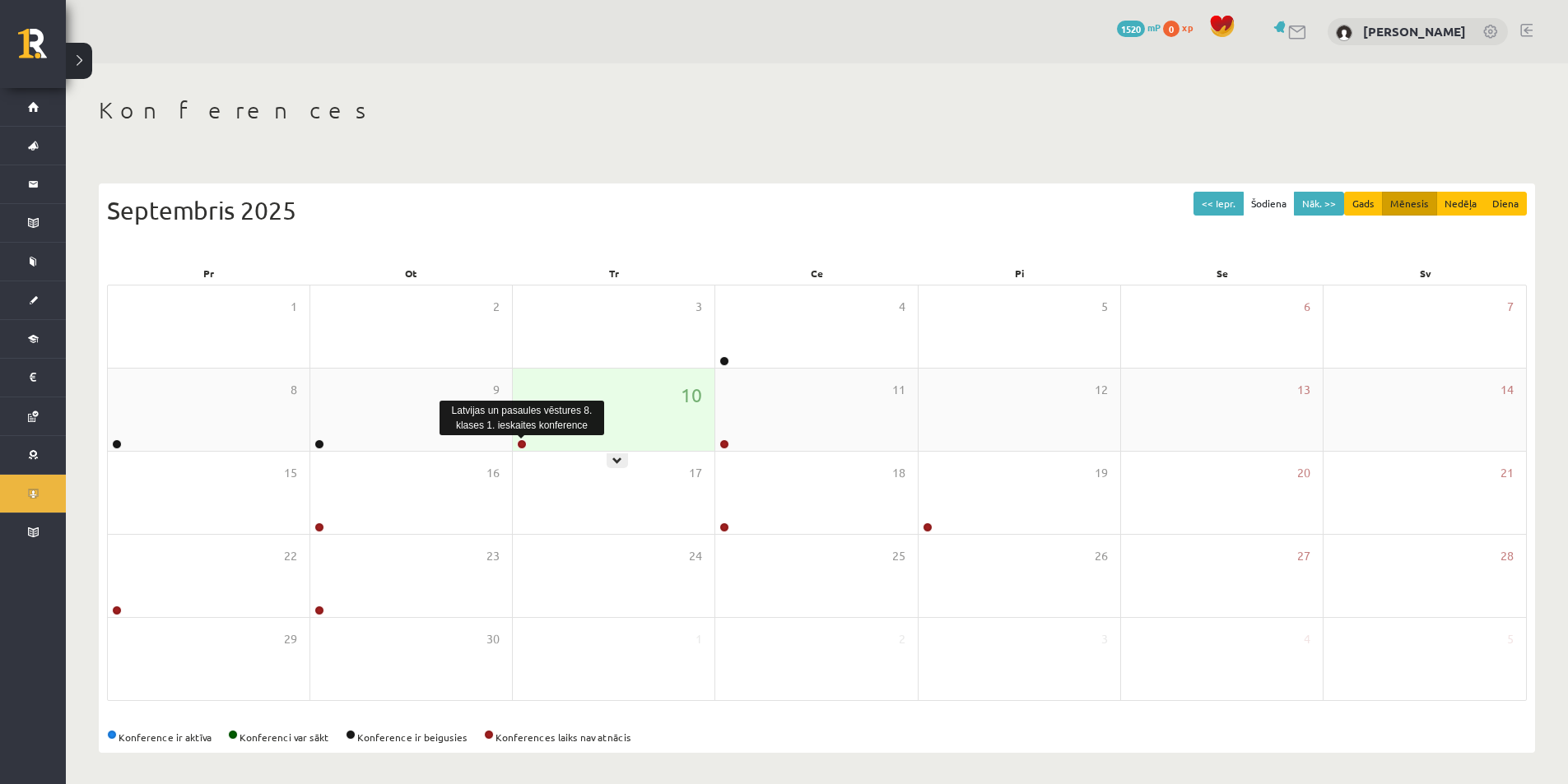
click at [517, 447] on link at bounding box center [522, 444] width 10 height 10
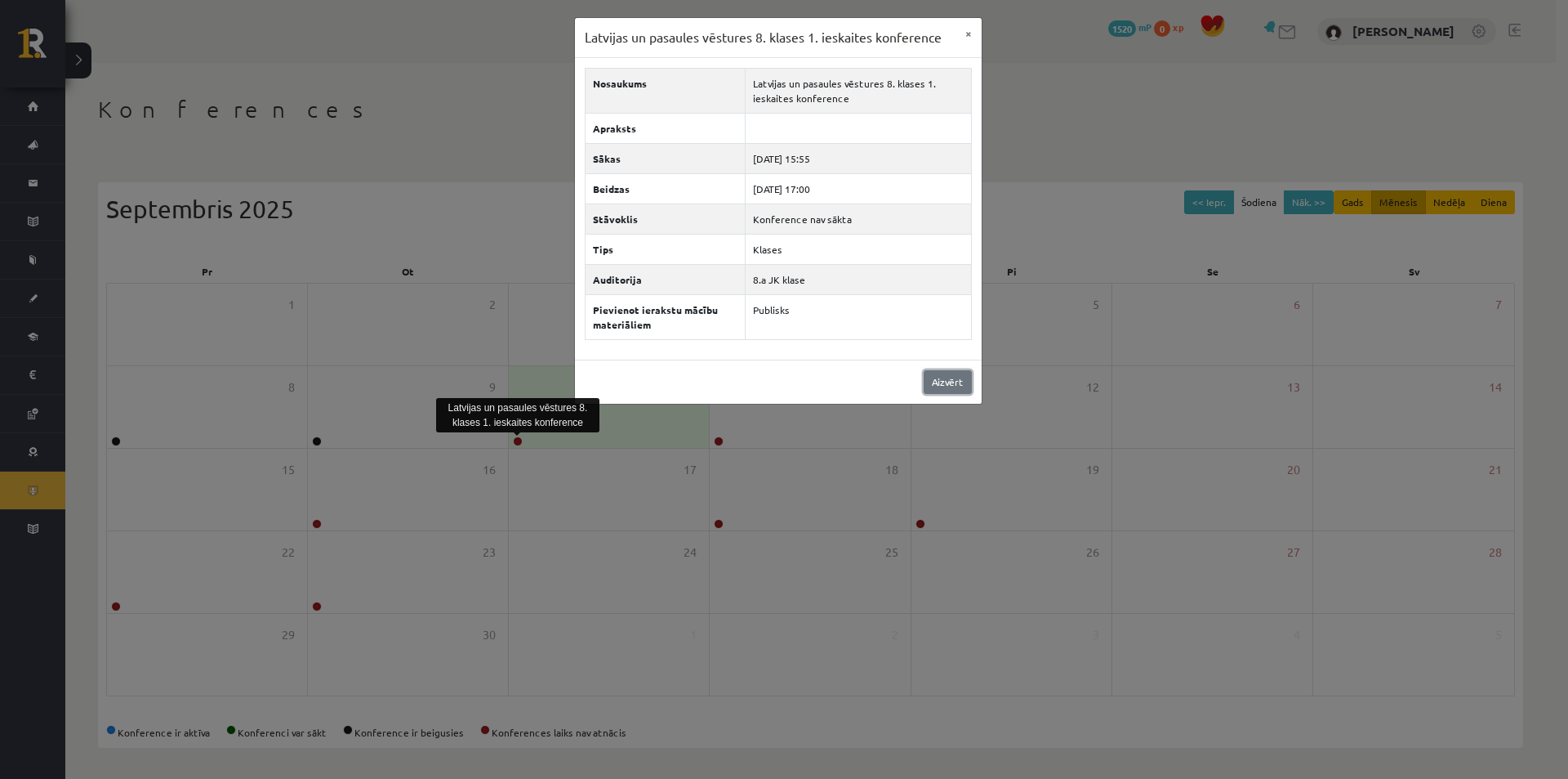
click at [965, 386] on link "Aizvērt" at bounding box center [948, 382] width 48 height 24
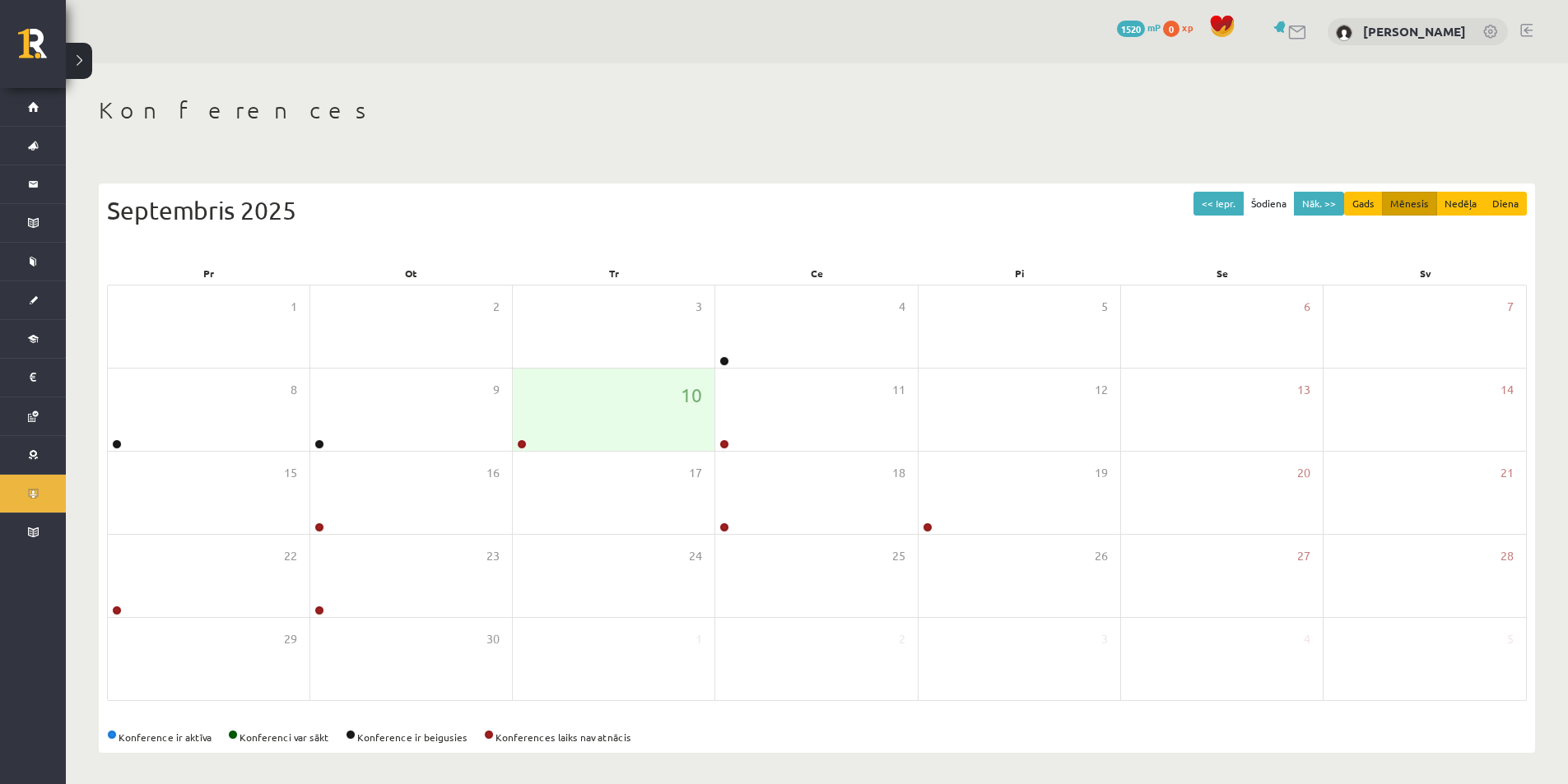
click at [900, 201] on div "Septembris 2025" at bounding box center [816, 210] width 1420 height 37
click at [523, 449] on div at bounding box center [520, 445] width 16 height 12
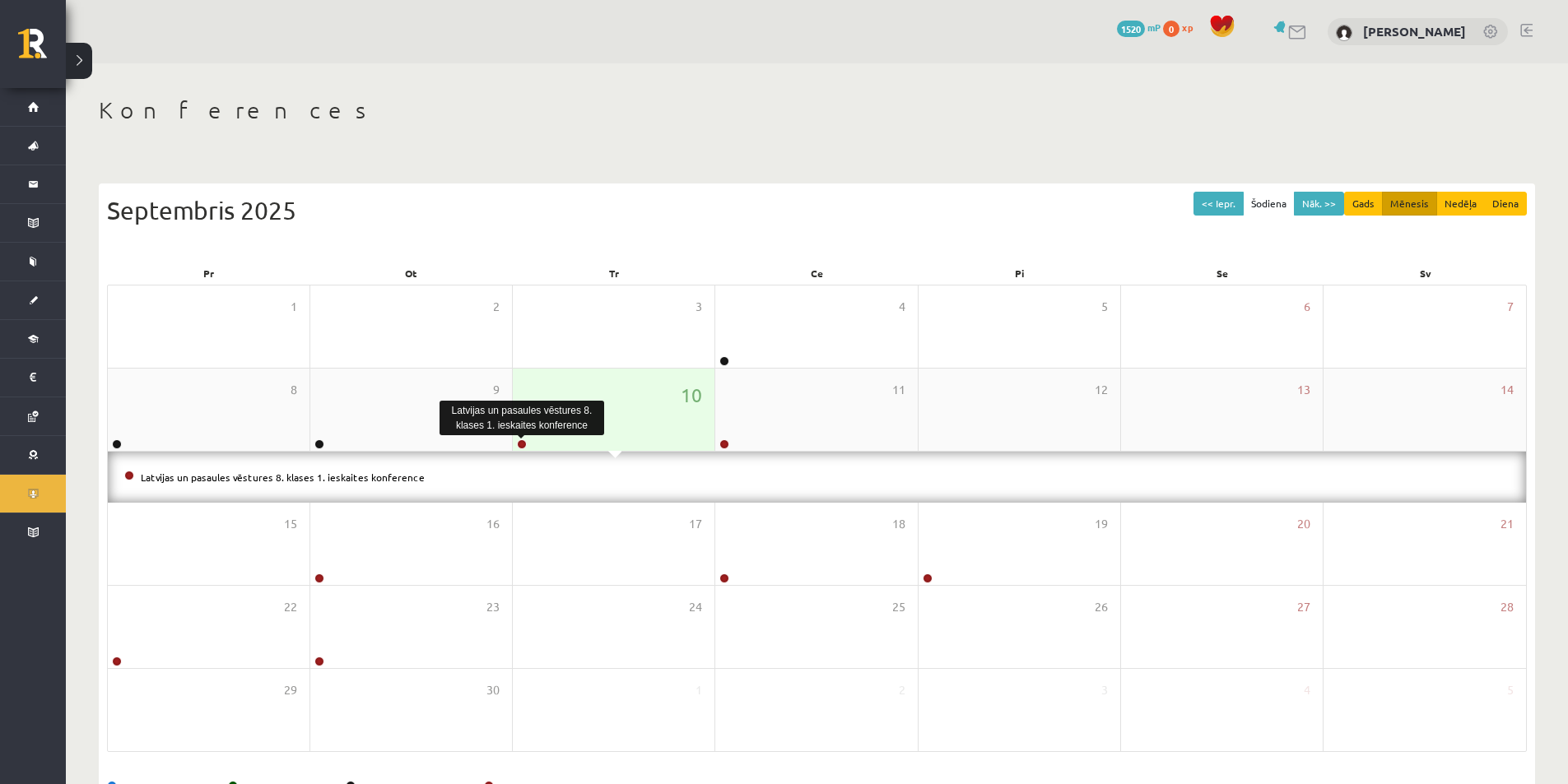
click at [524, 447] on link at bounding box center [522, 444] width 10 height 10
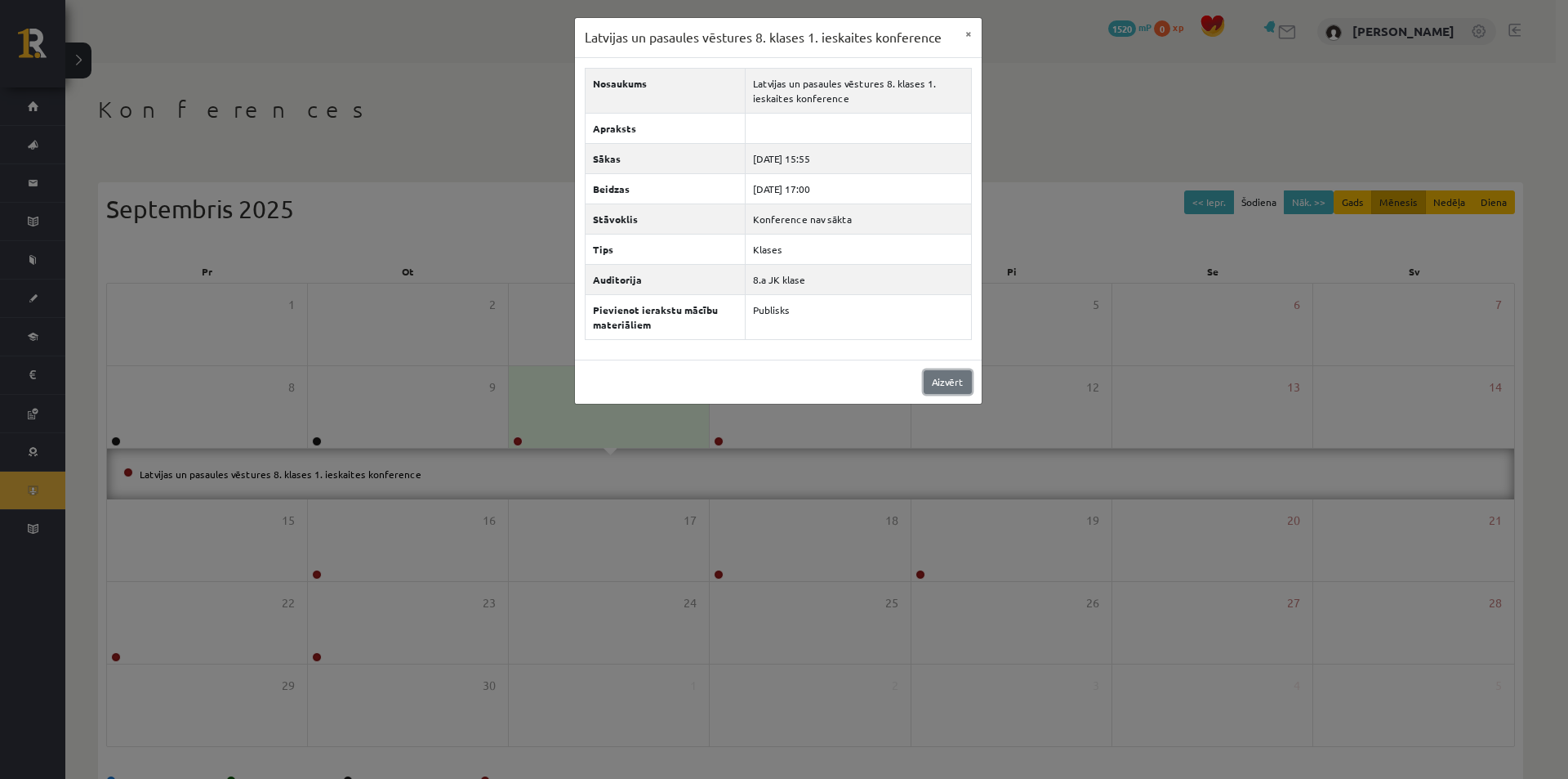
click at [940, 377] on link "Aizvērt" at bounding box center [948, 382] width 48 height 24
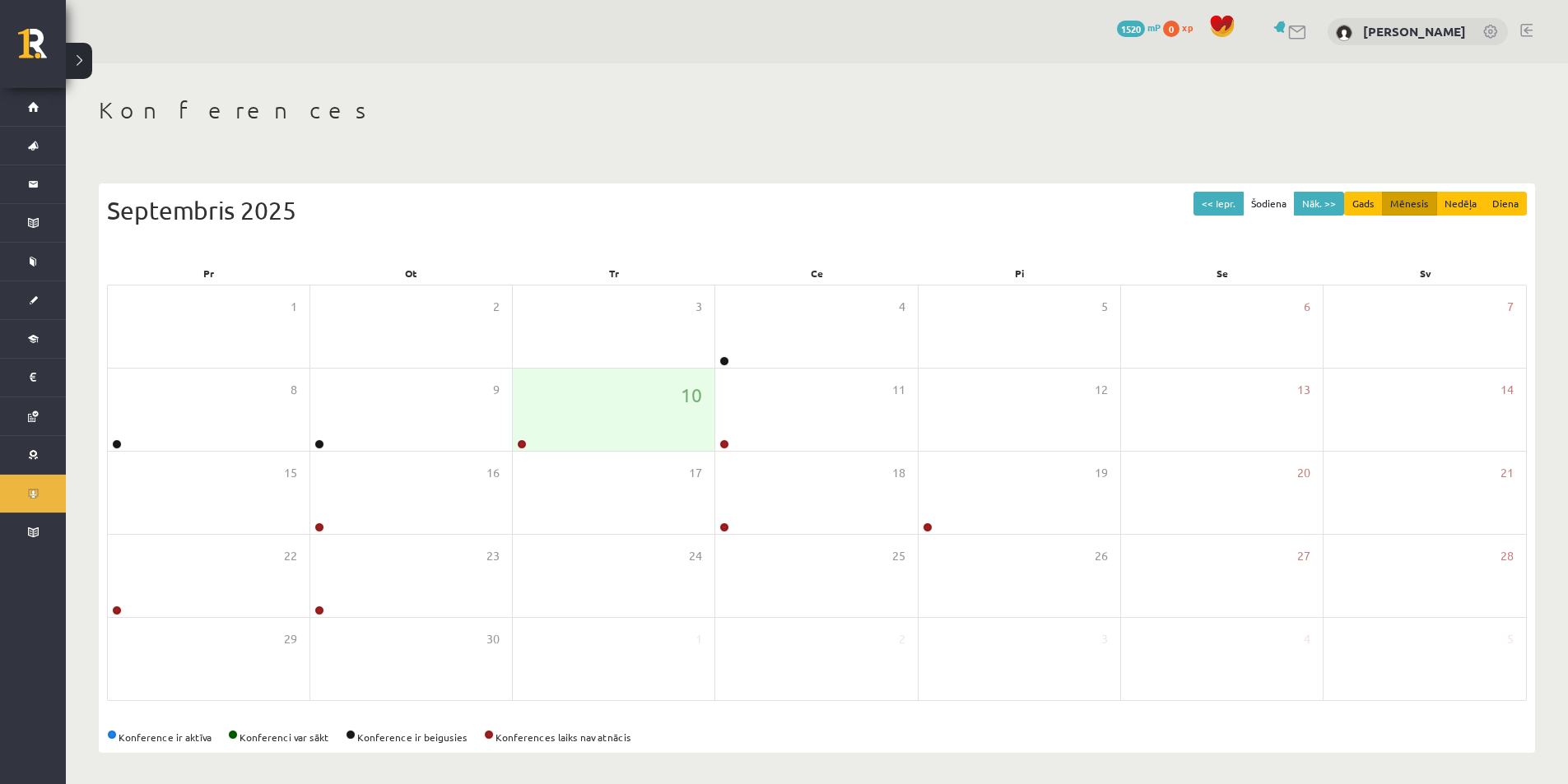
click at [933, 228] on div "Septembris 2025" at bounding box center [816, 210] width 1420 height 37
click at [525, 444] on link at bounding box center [522, 444] width 10 height 10
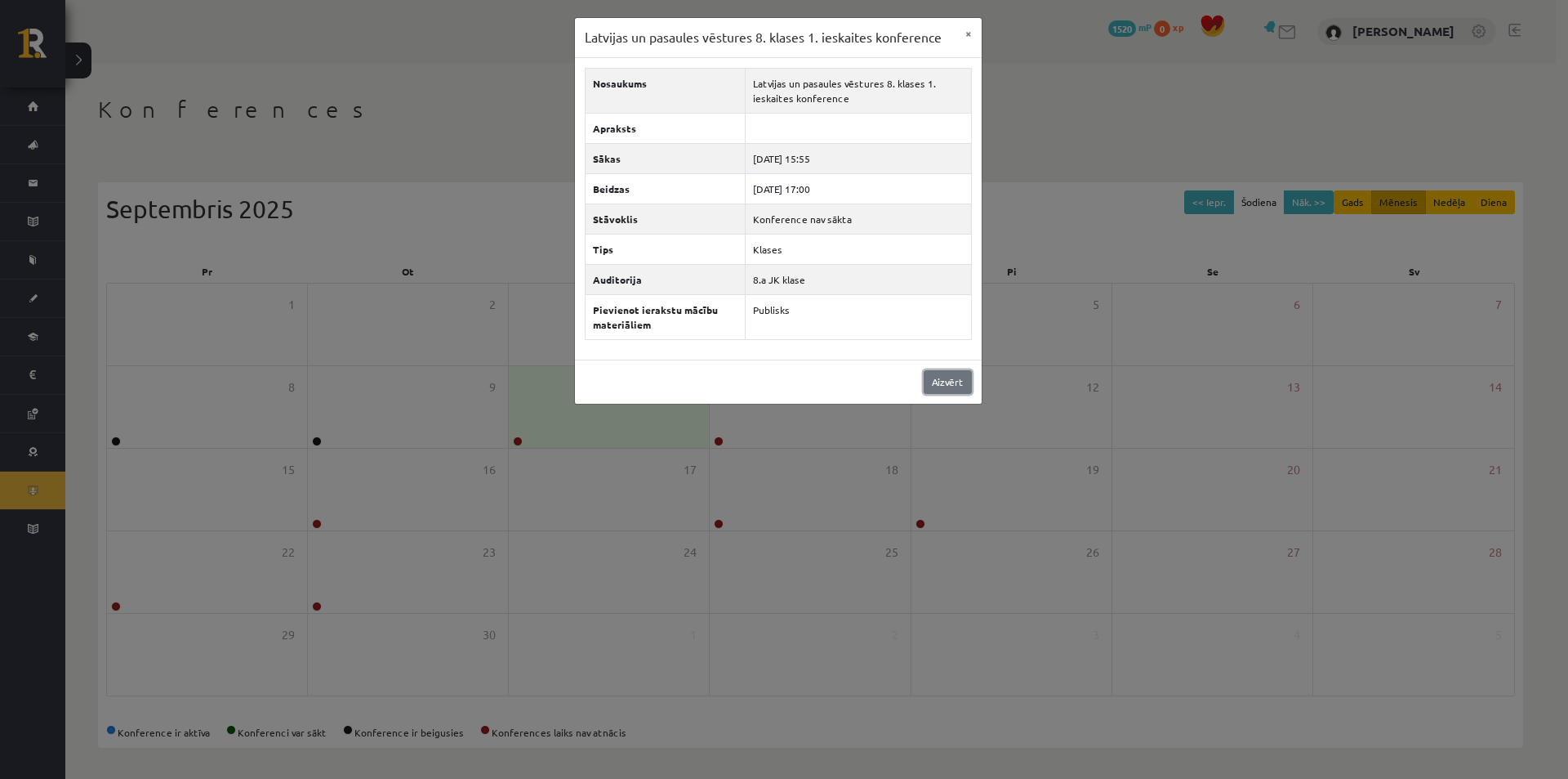
click at [959, 382] on link "Aizvērt" at bounding box center [948, 382] width 48 height 24
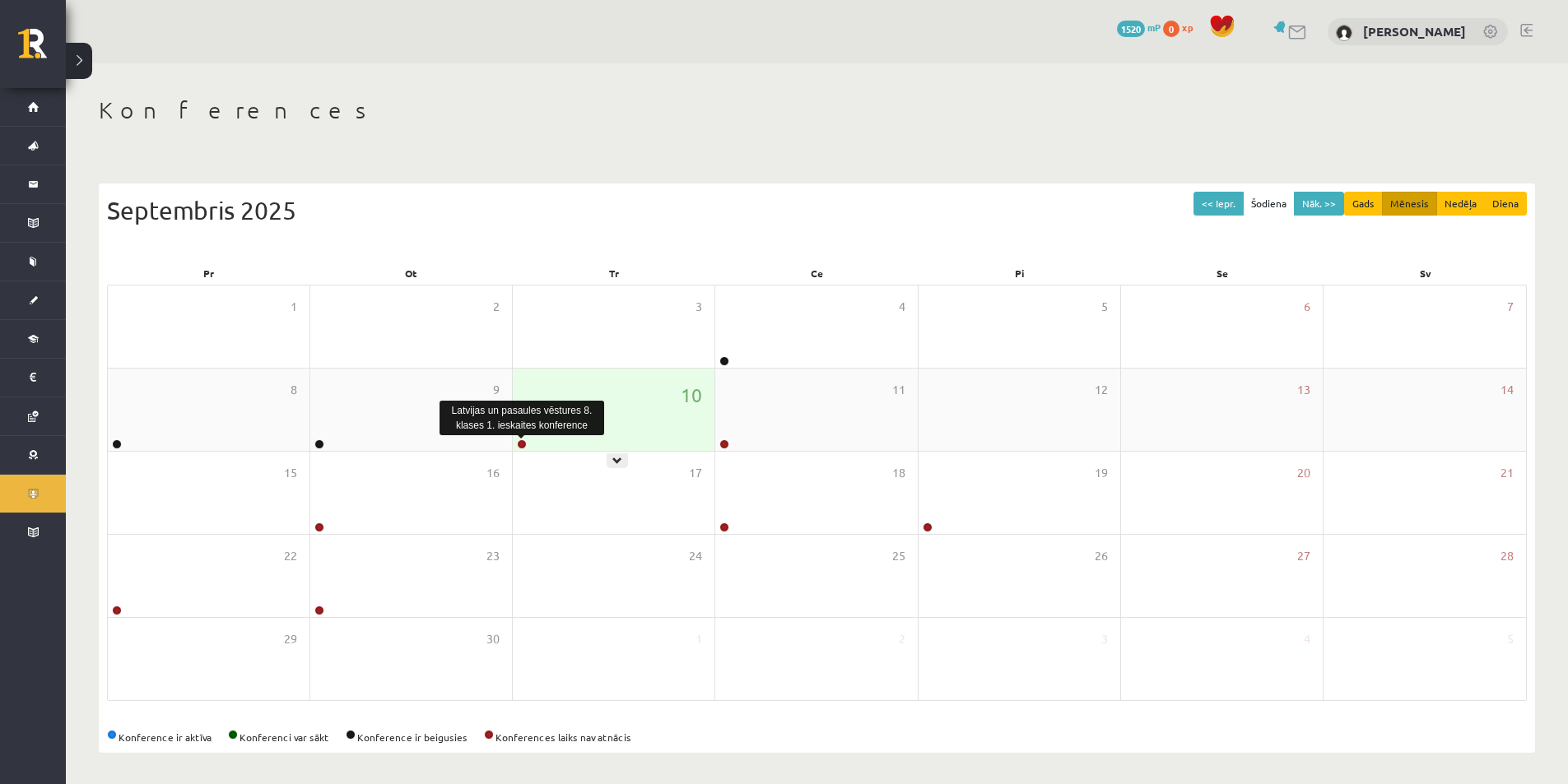
click at [522, 443] on link at bounding box center [522, 444] width 10 height 10
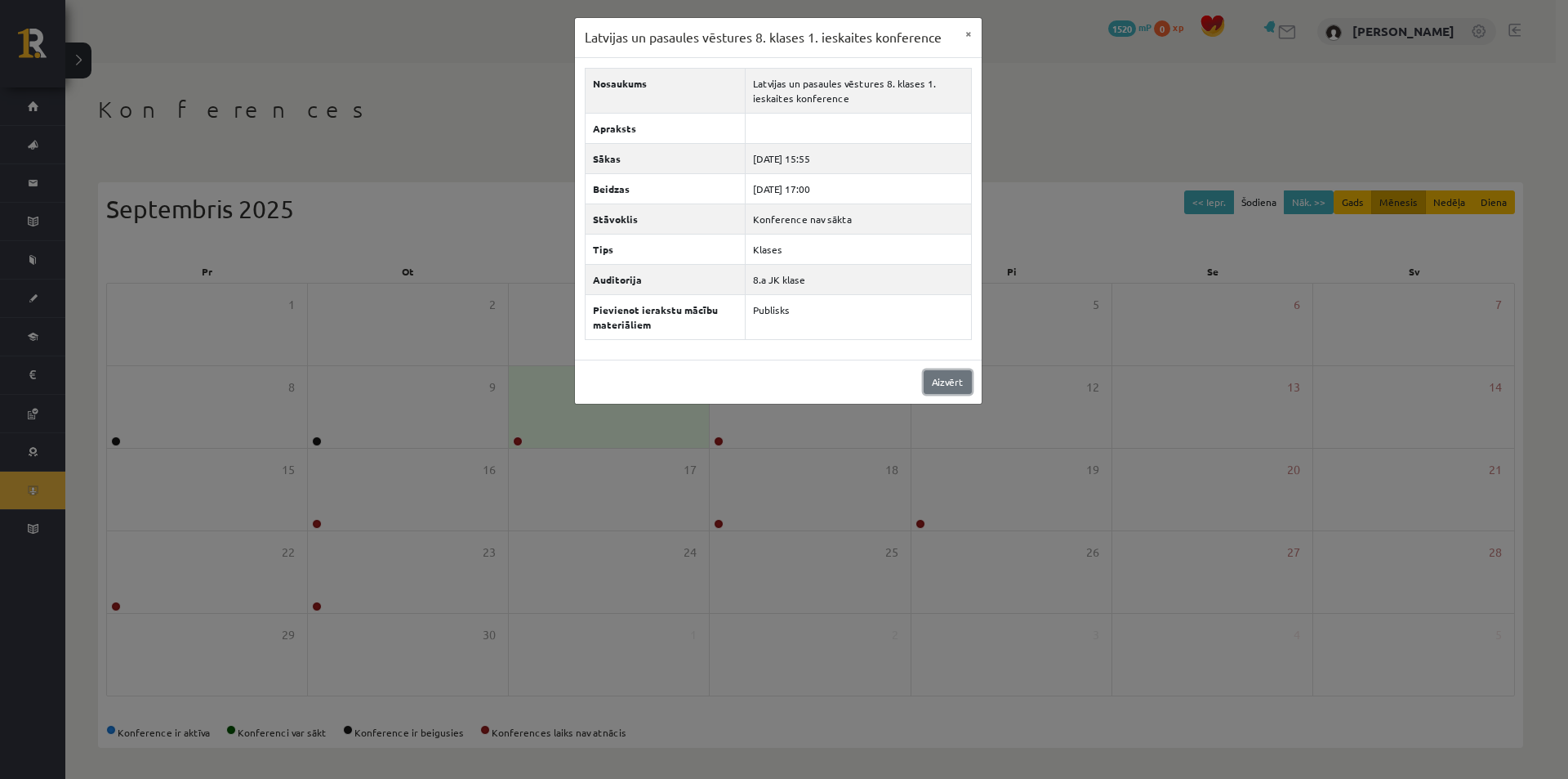
click at [940, 385] on link "Aizvērt" at bounding box center [948, 382] width 48 height 24
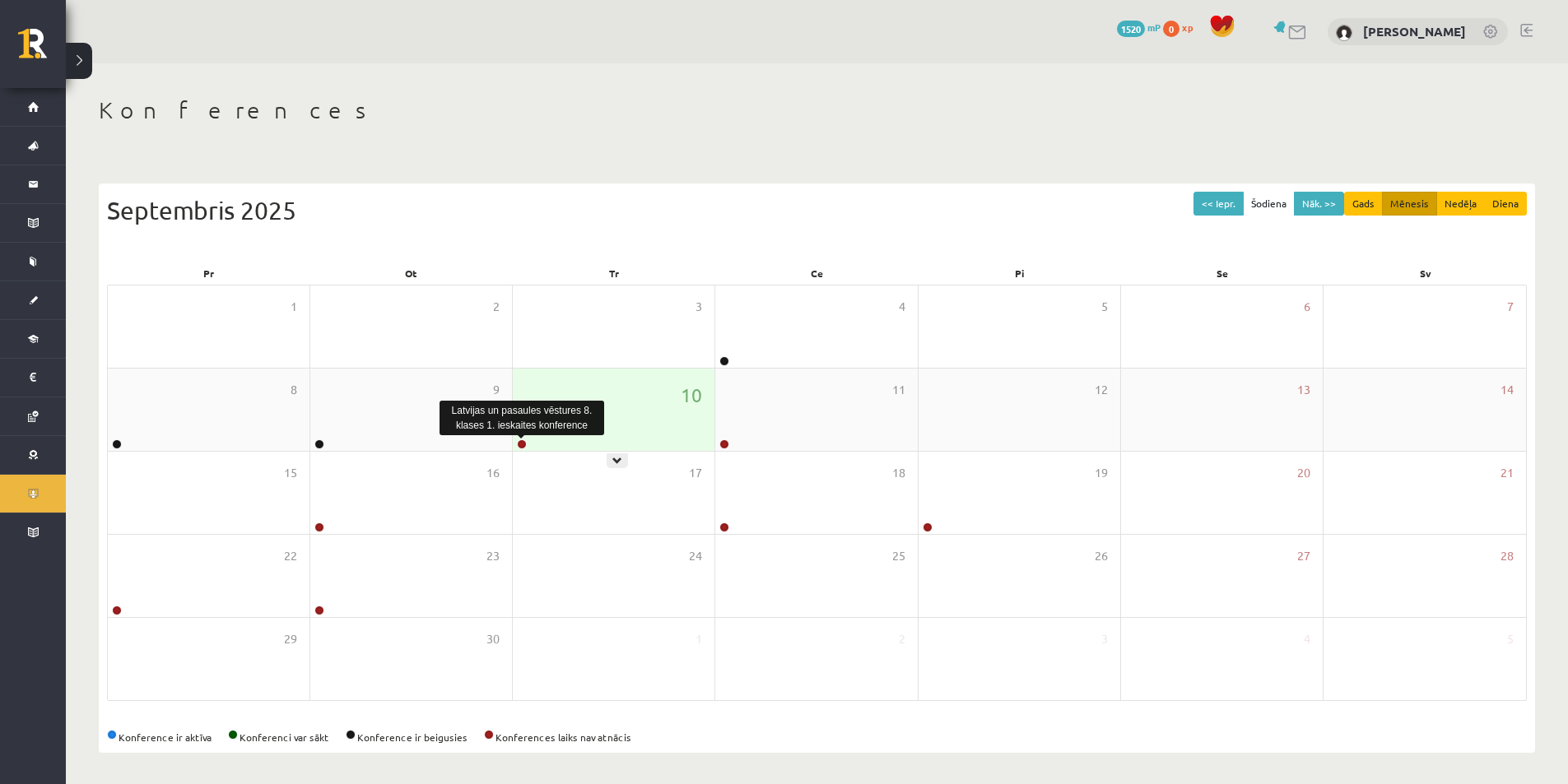
click at [524, 447] on link at bounding box center [522, 444] width 10 height 10
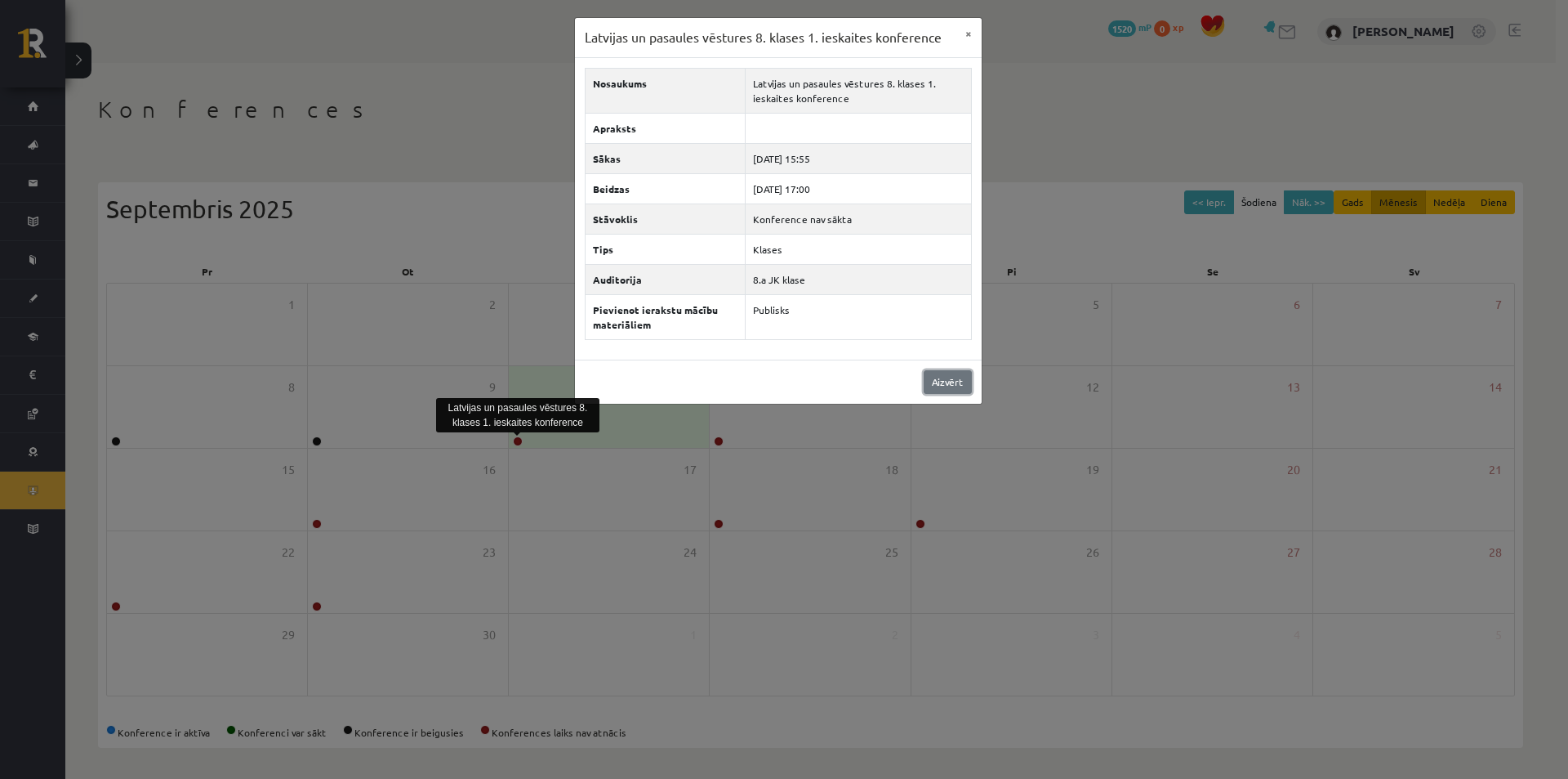
click at [949, 375] on link "Aizvērt" at bounding box center [948, 382] width 48 height 24
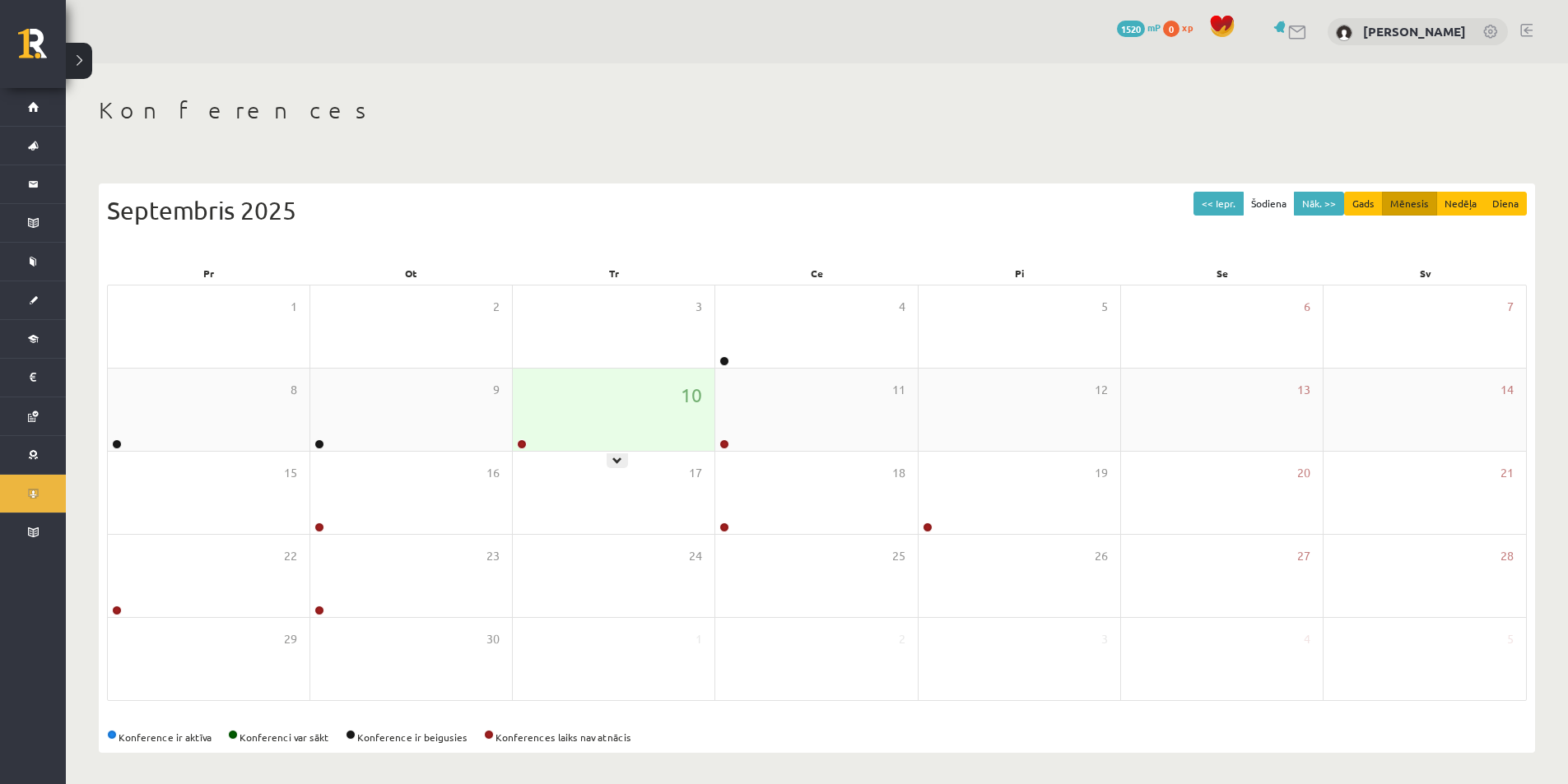
click at [527, 445] on div at bounding box center [520, 445] width 16 height 12
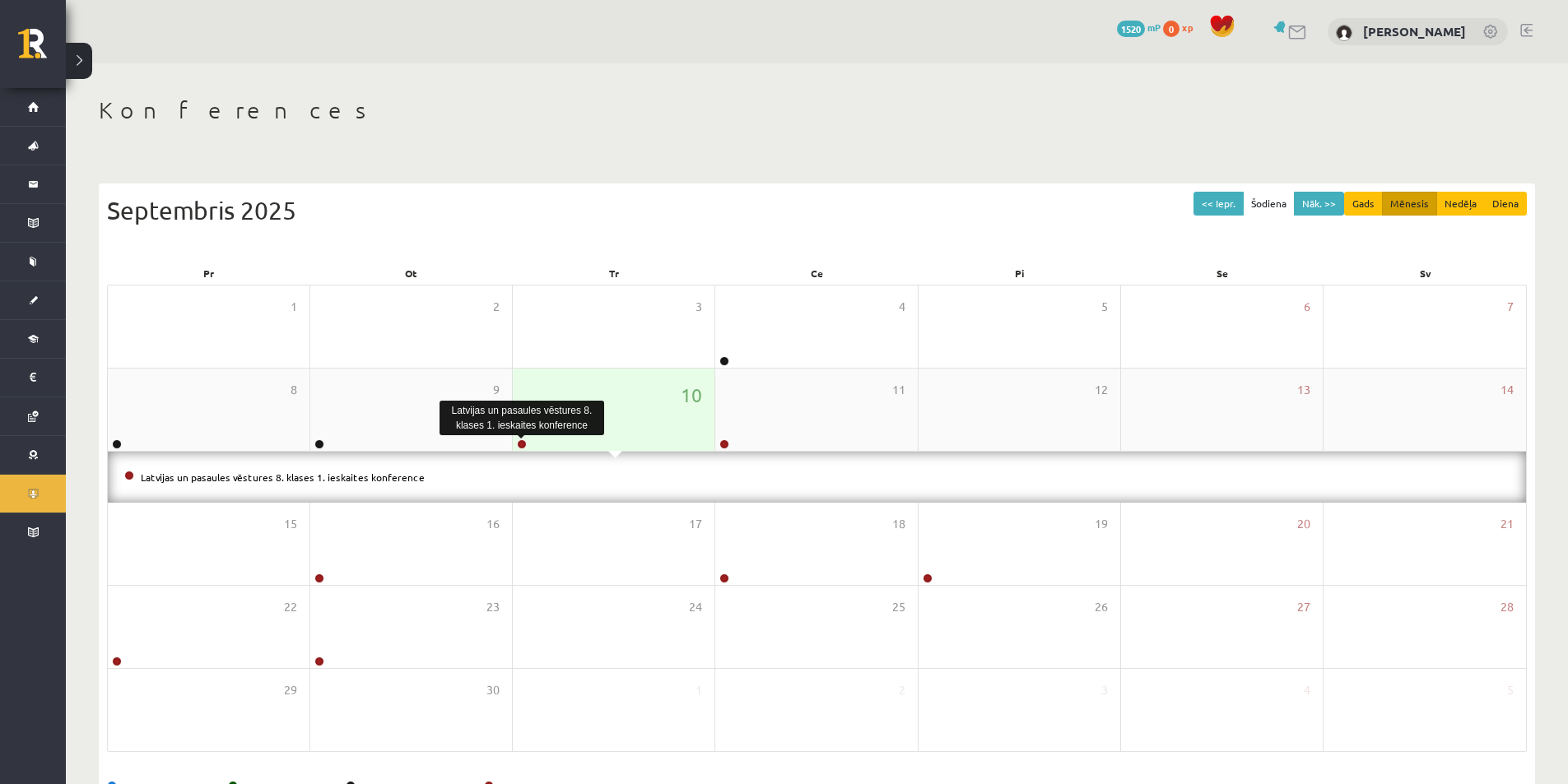
click at [523, 446] on link at bounding box center [522, 444] width 10 height 10
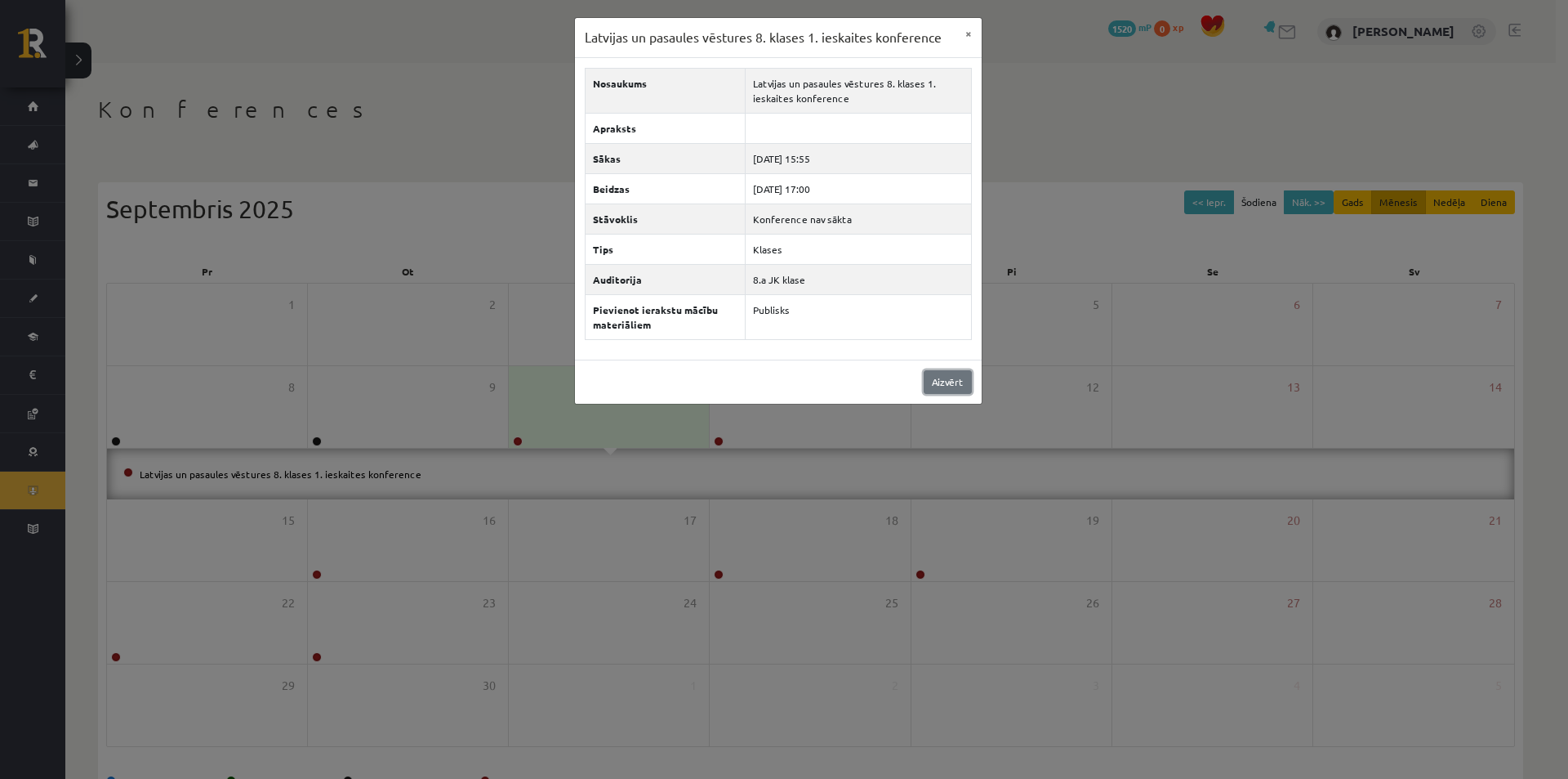
click at [940, 385] on link "Aizvērt" at bounding box center [948, 382] width 48 height 24
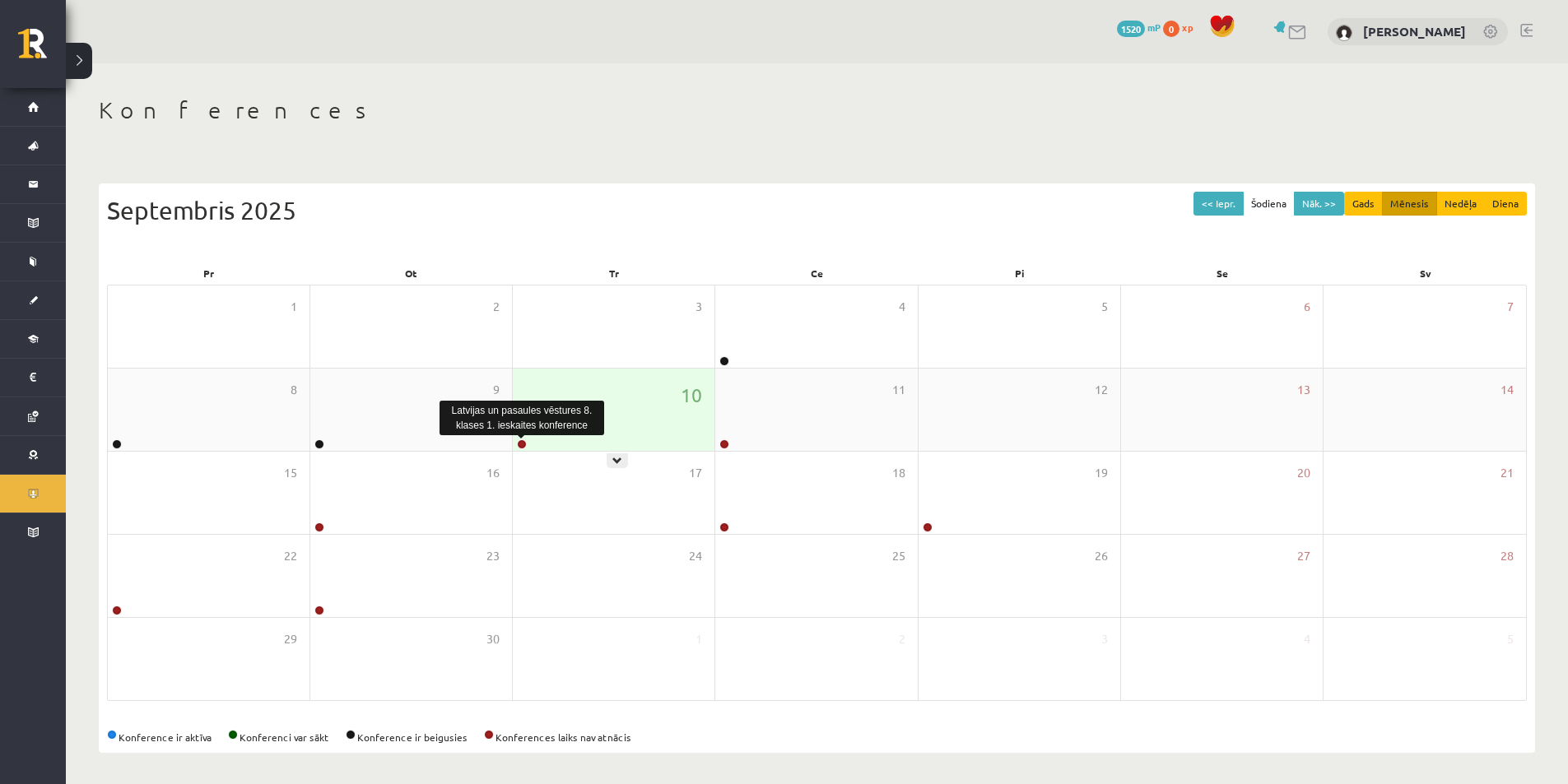
click at [521, 442] on link at bounding box center [522, 444] width 10 height 10
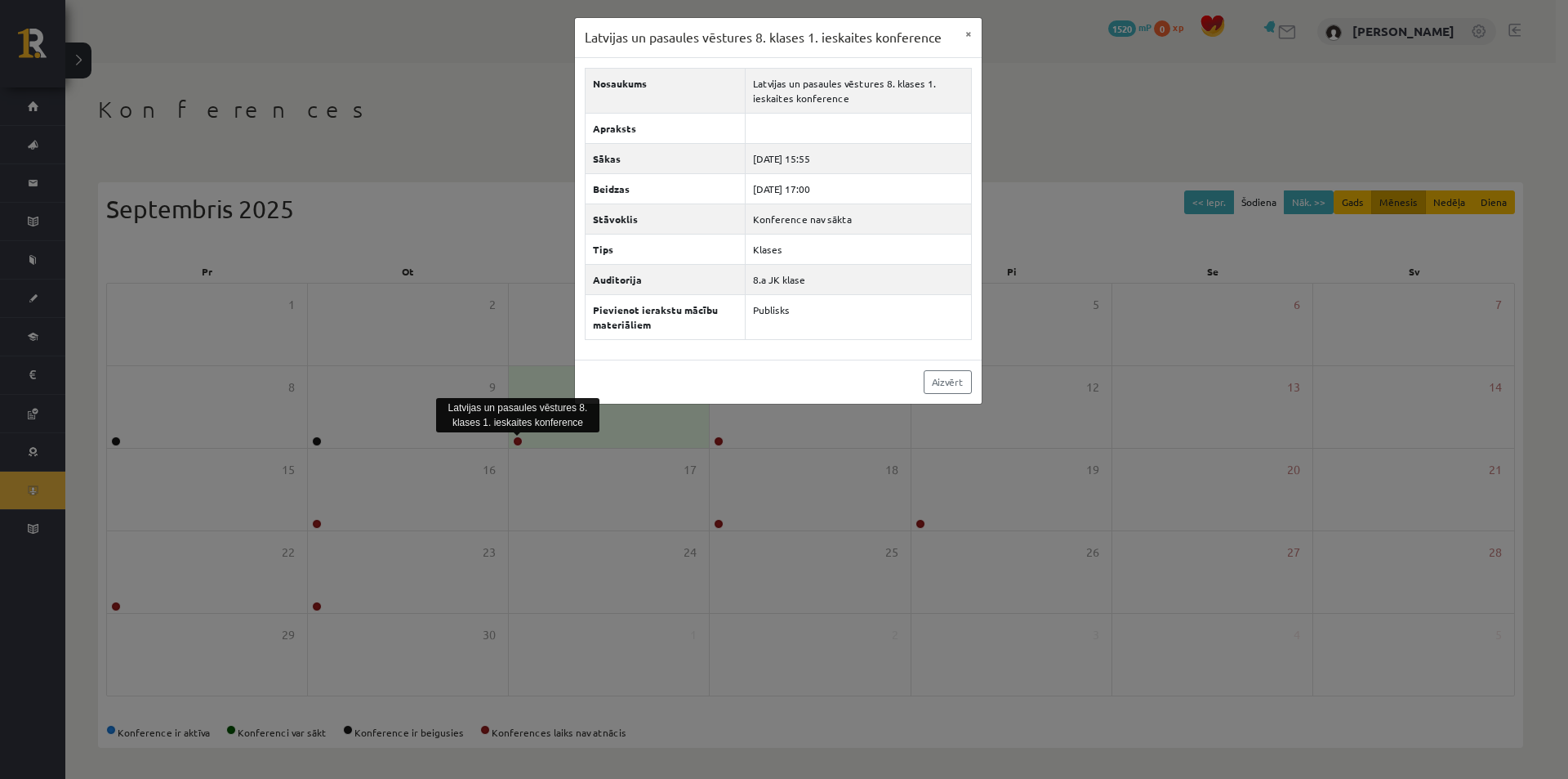
click at [978, 380] on div "Aizvērt" at bounding box center [779, 381] width 407 height 44
click at [944, 387] on link "Aizvērt" at bounding box center [948, 382] width 48 height 24
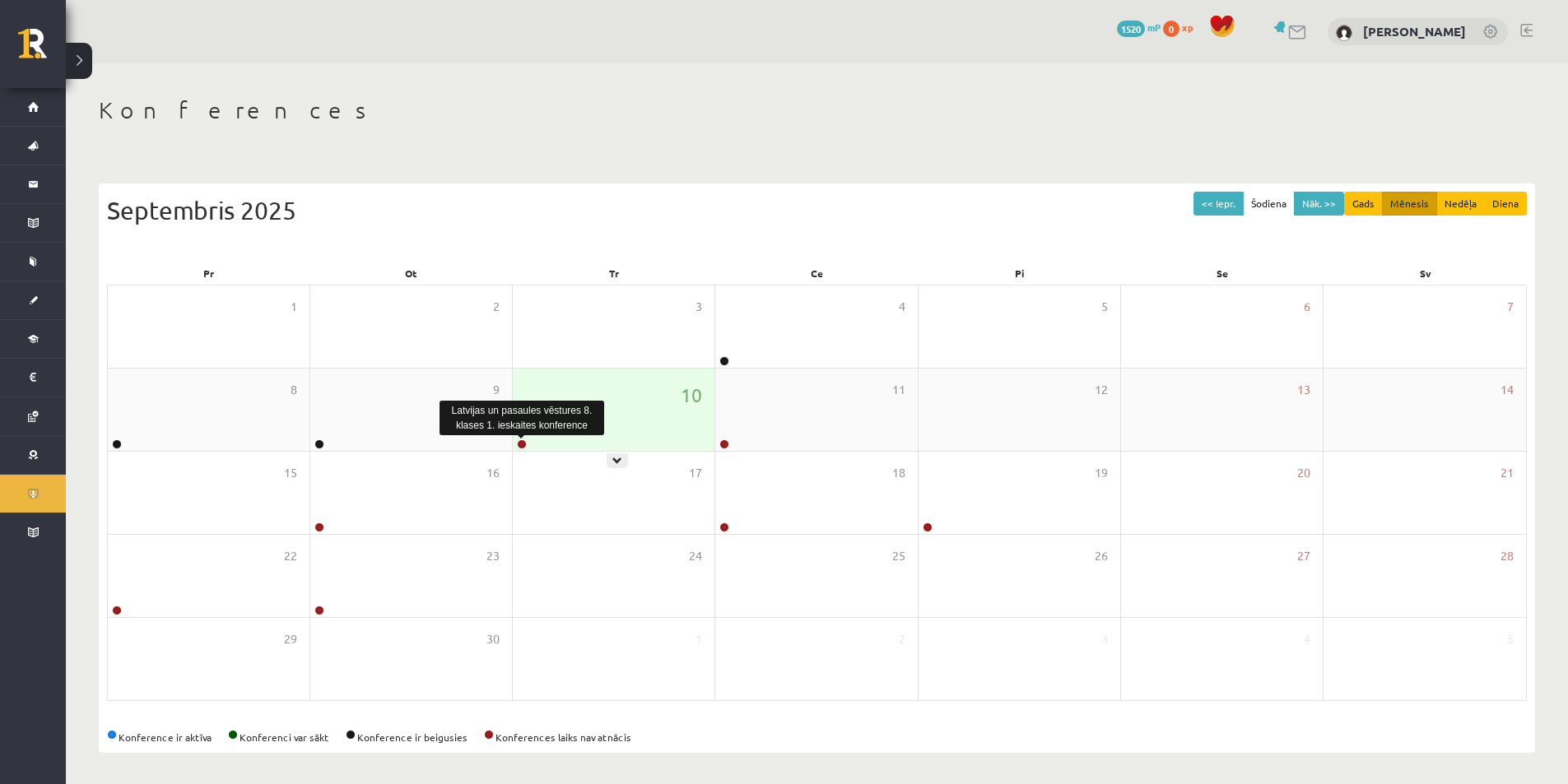
click at [519, 446] on link at bounding box center [522, 444] width 10 height 10
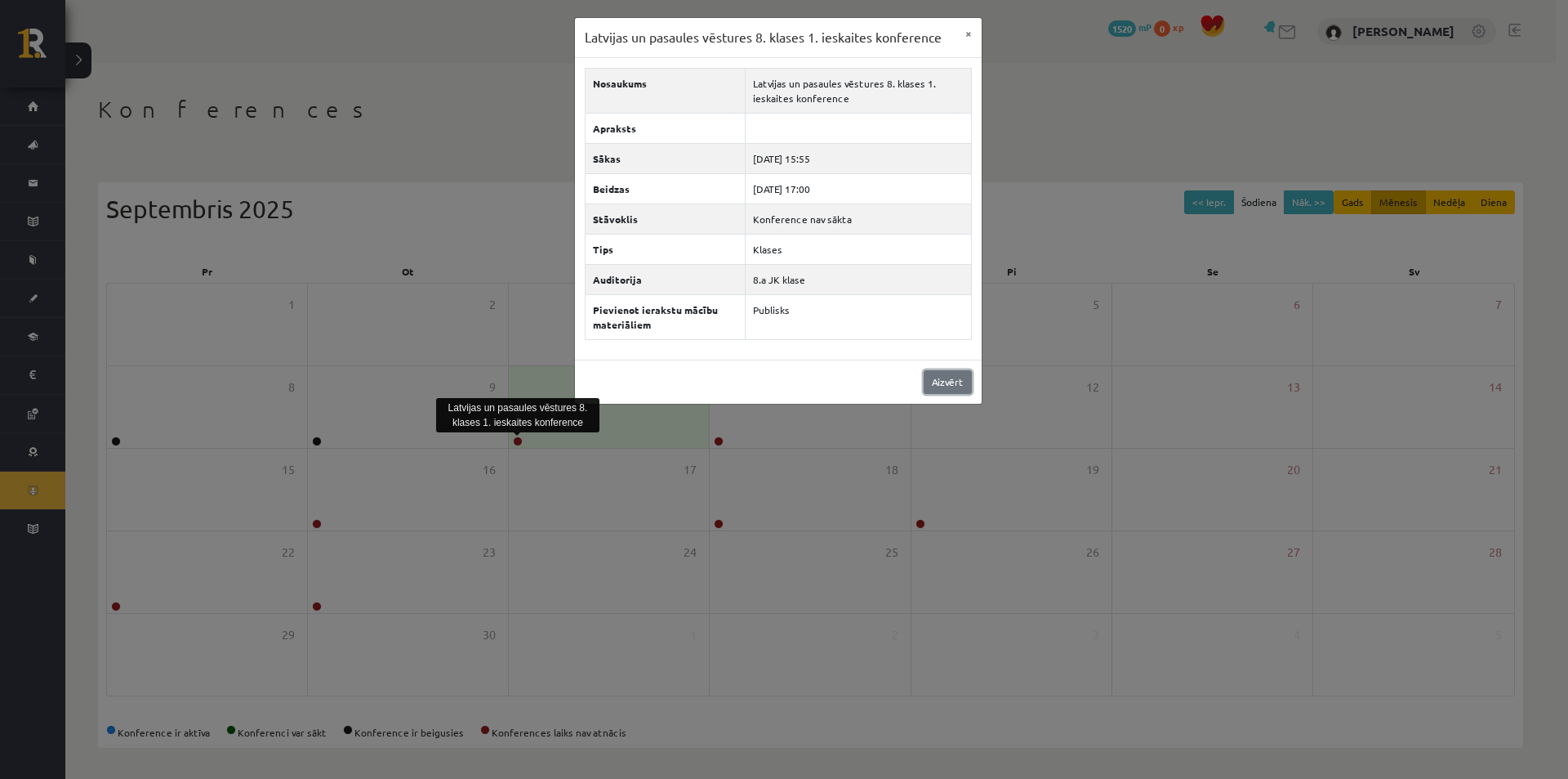
click at [966, 379] on link "Aizvērt" at bounding box center [948, 382] width 48 height 24
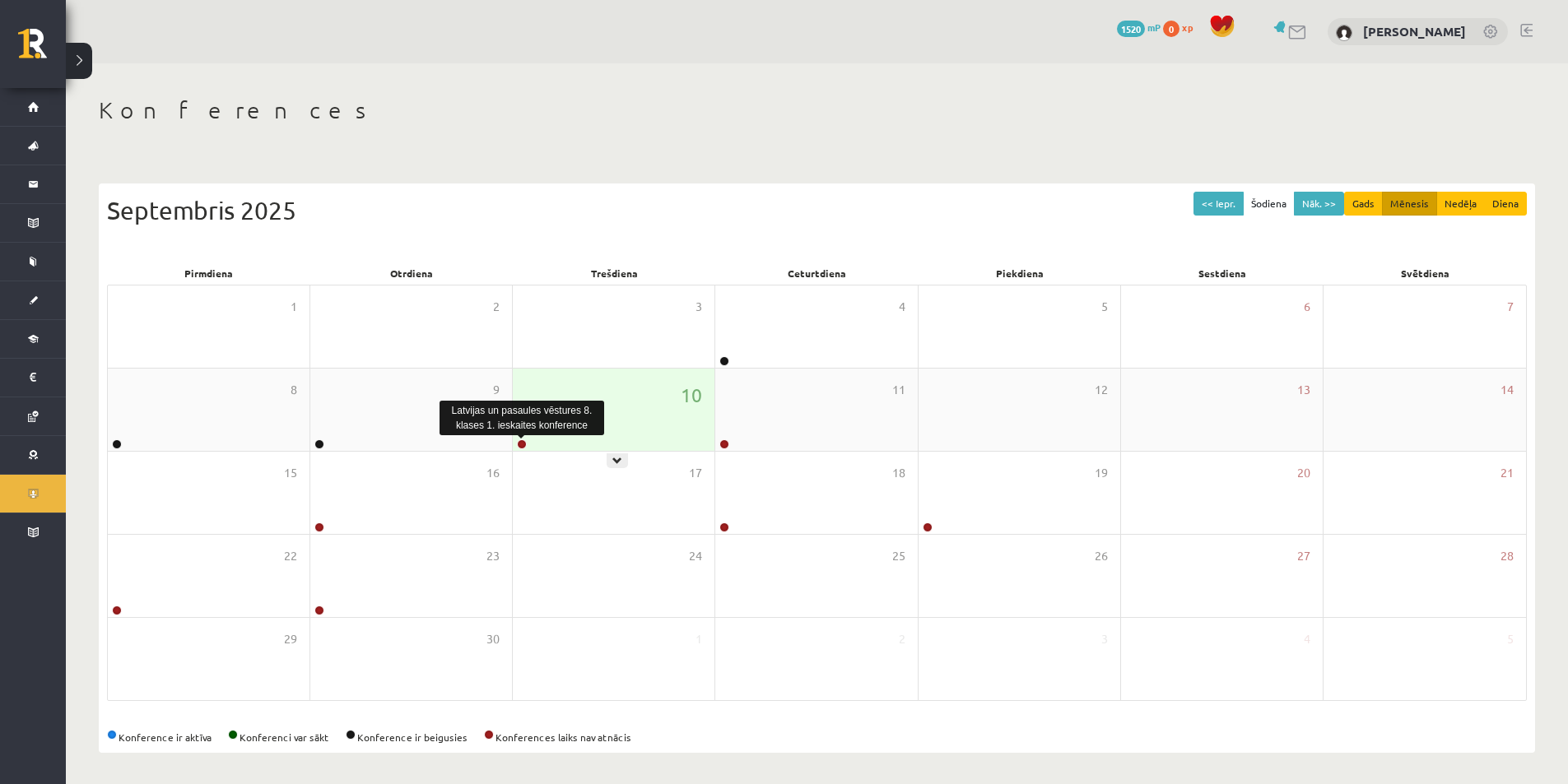
click at [521, 444] on link at bounding box center [522, 444] width 10 height 10
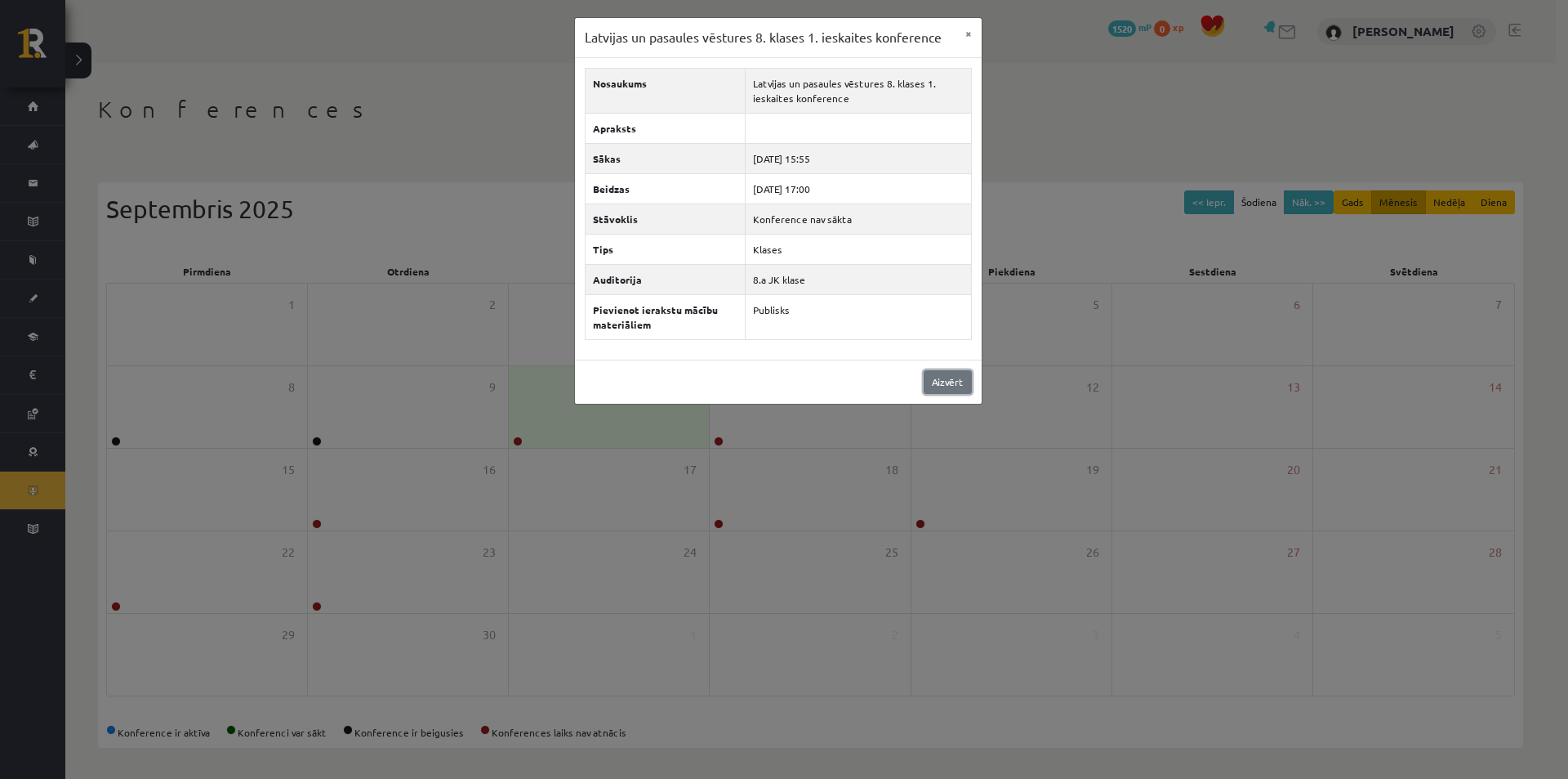
click at [938, 381] on link "Aizvērt" at bounding box center [948, 382] width 48 height 24
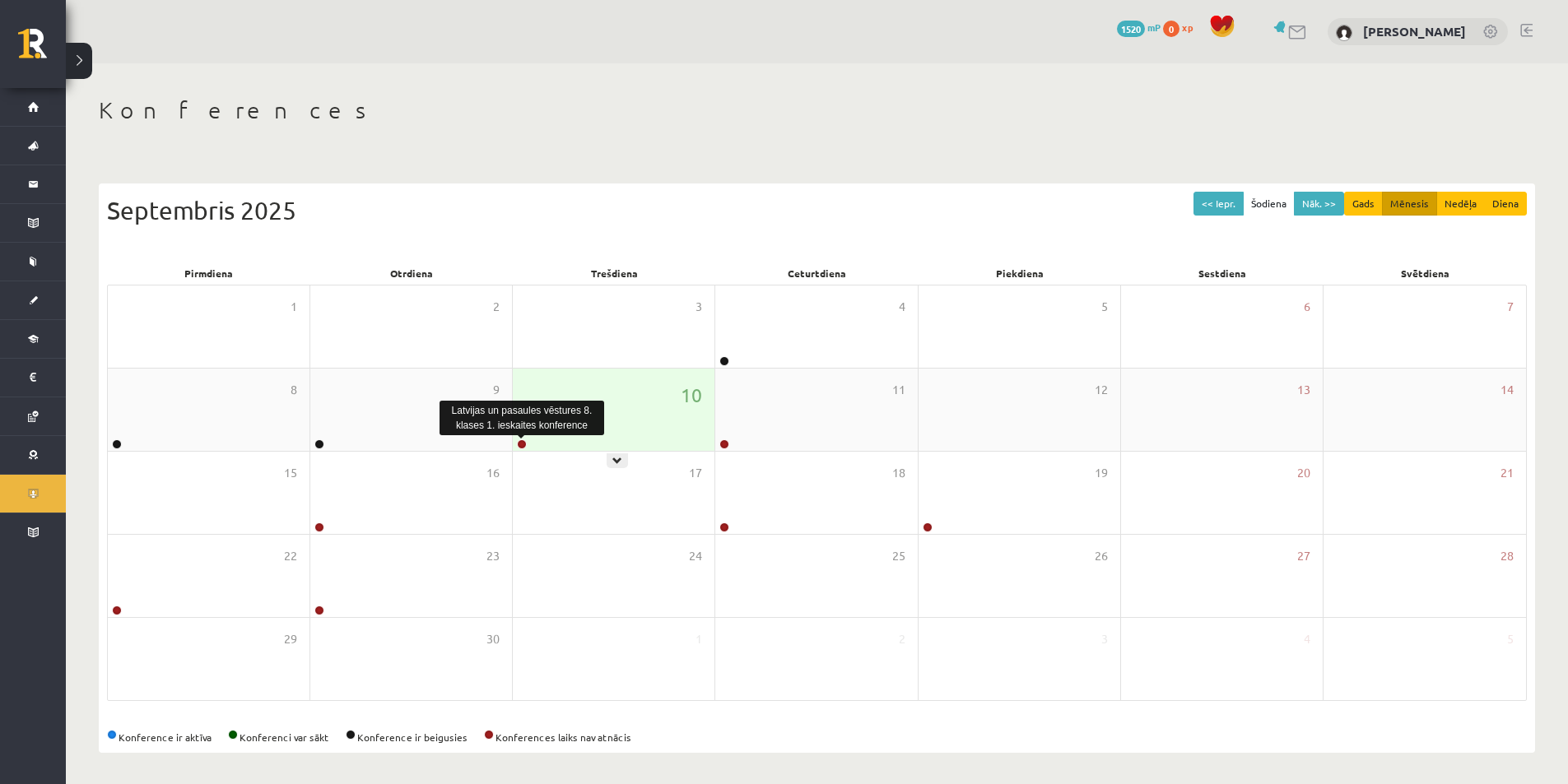
click at [519, 445] on link at bounding box center [522, 444] width 10 height 10
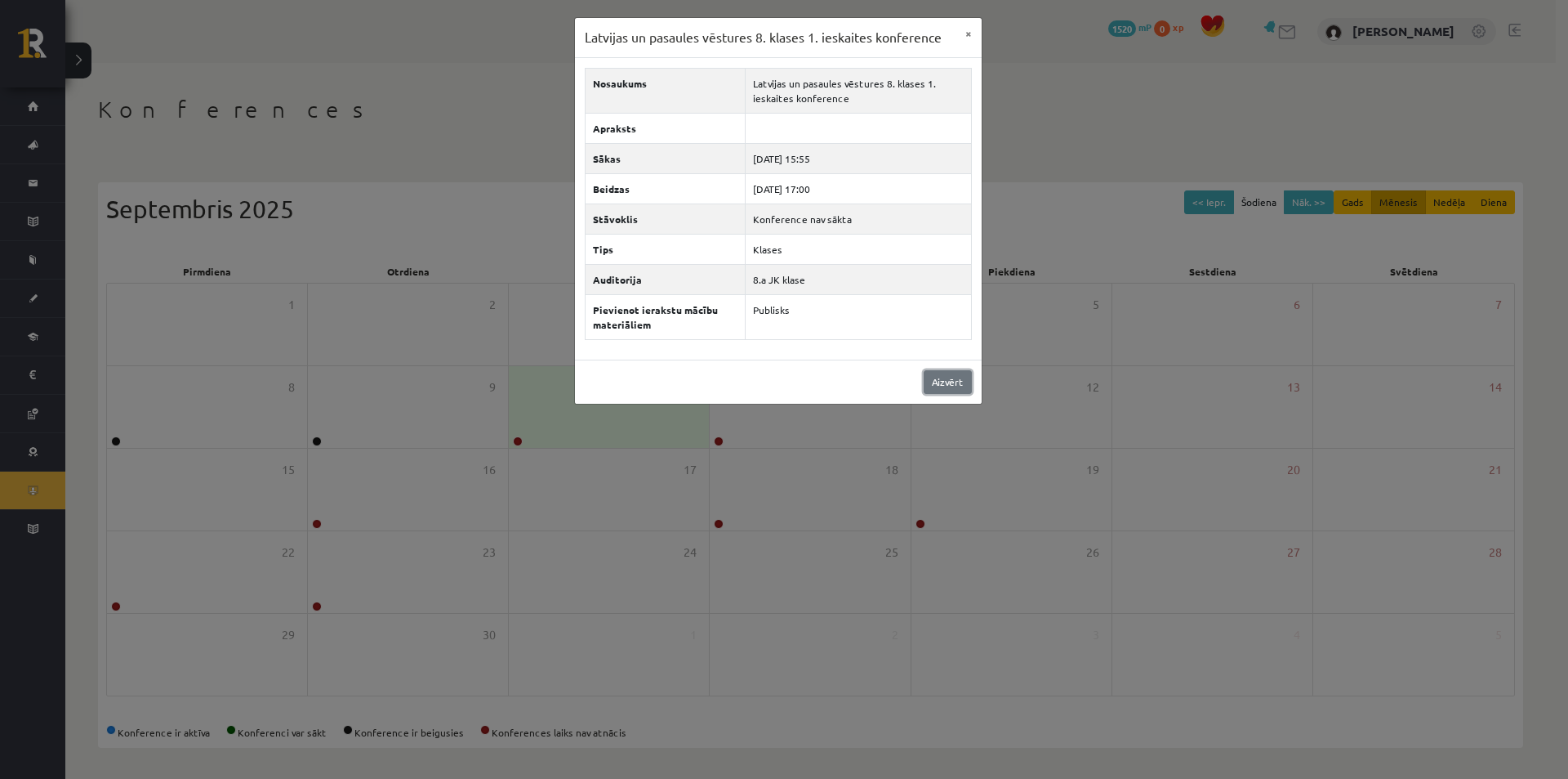
click at [945, 390] on link "Aizvērt" at bounding box center [948, 382] width 48 height 24
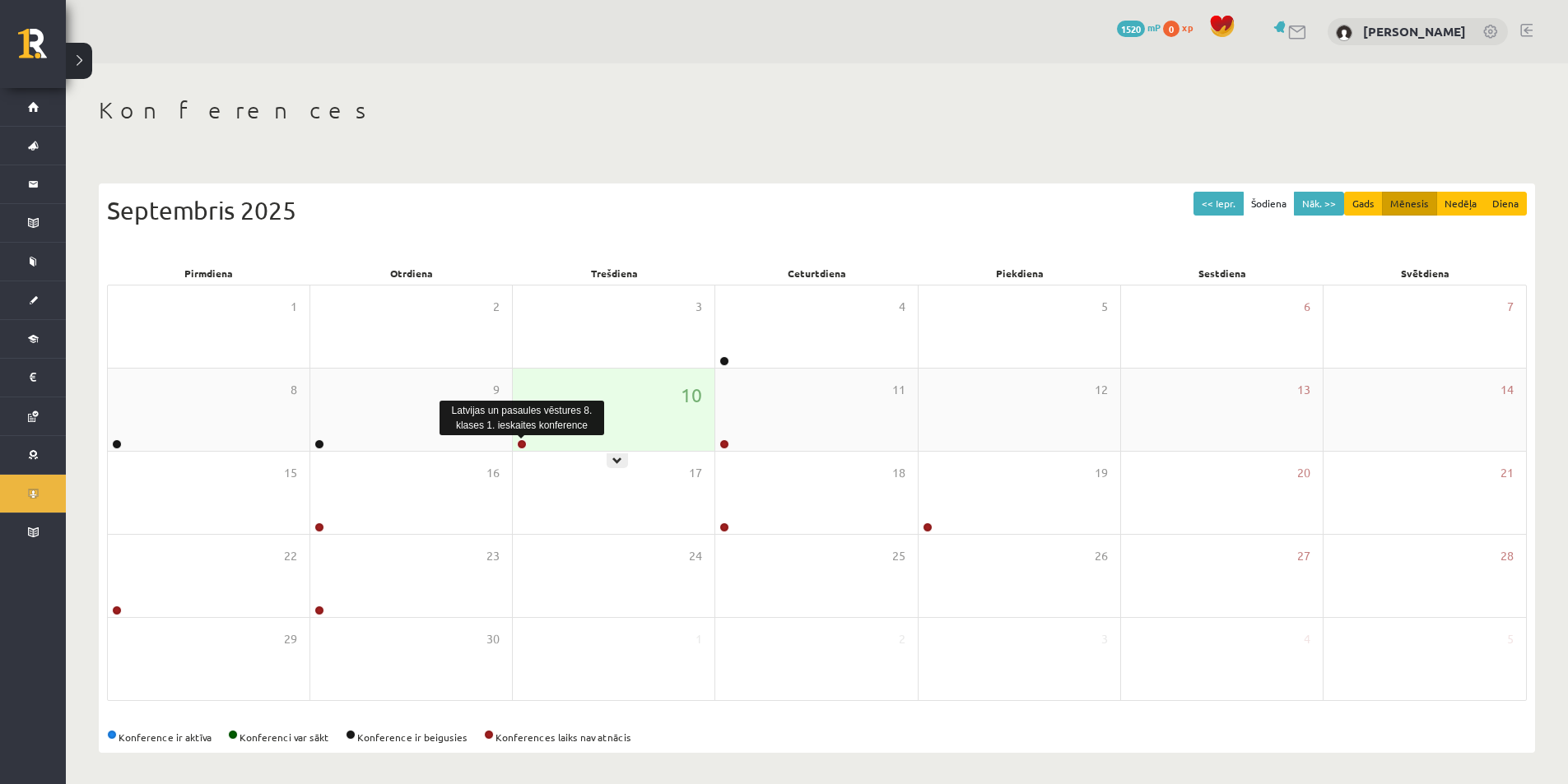
click at [520, 444] on link at bounding box center [522, 444] width 10 height 10
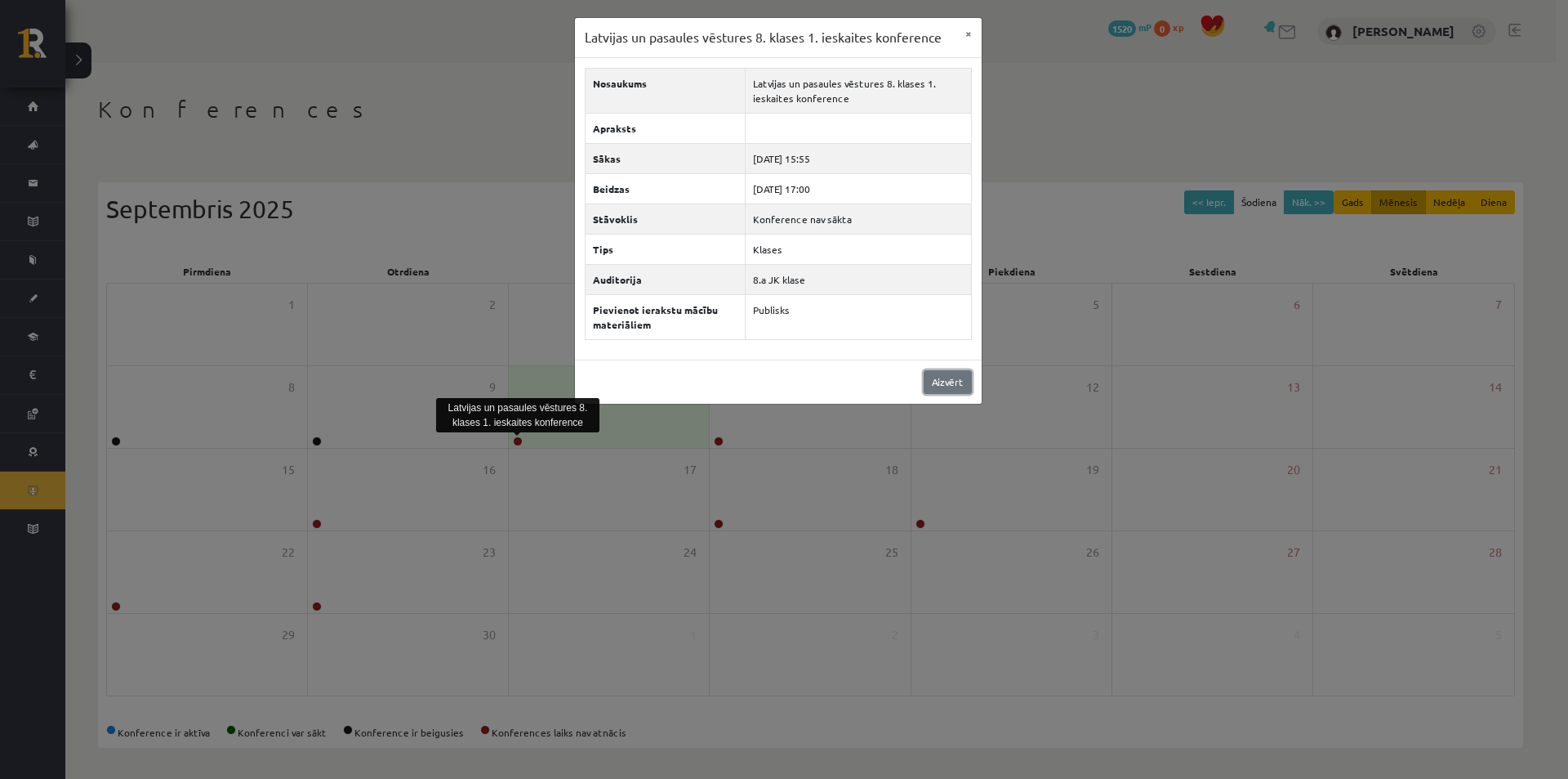
click at [952, 386] on link "Aizvērt" at bounding box center [948, 382] width 48 height 24
